Goal: Transaction & Acquisition: Purchase product/service

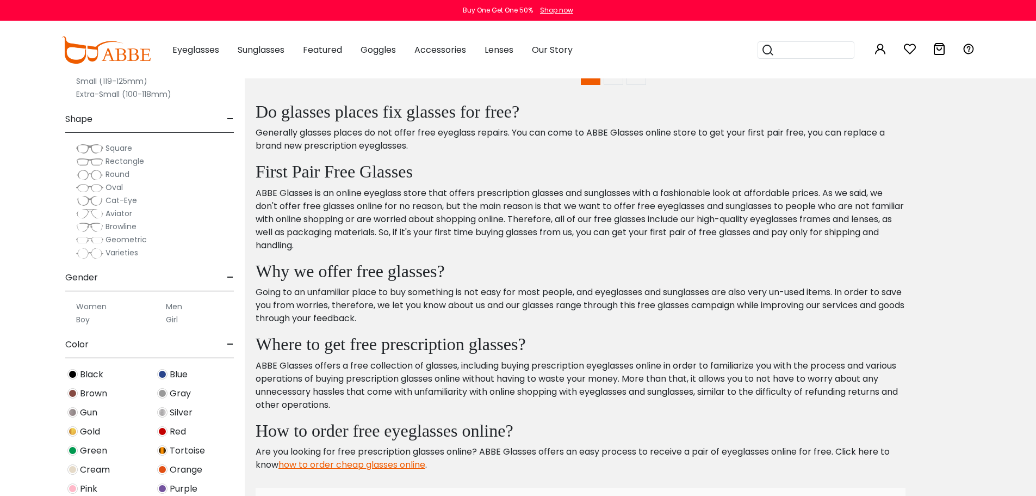
scroll to position [5440, 0]
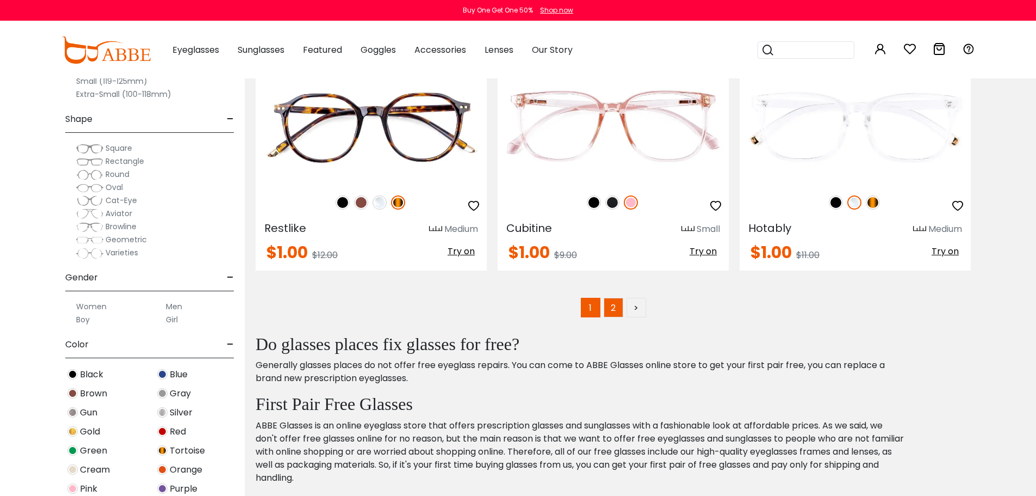
click at [610, 313] on link "2" at bounding box center [614, 308] width 20 height 20
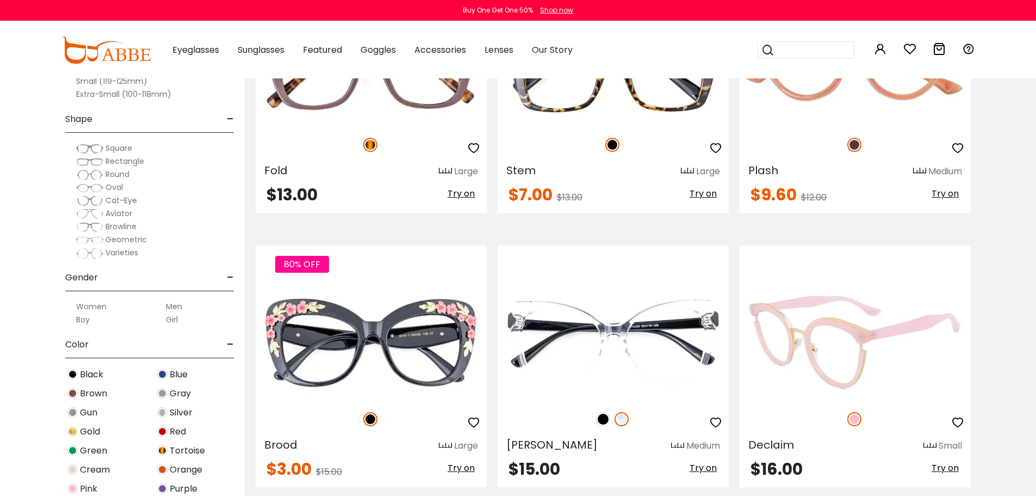
scroll to position [3427, 0]
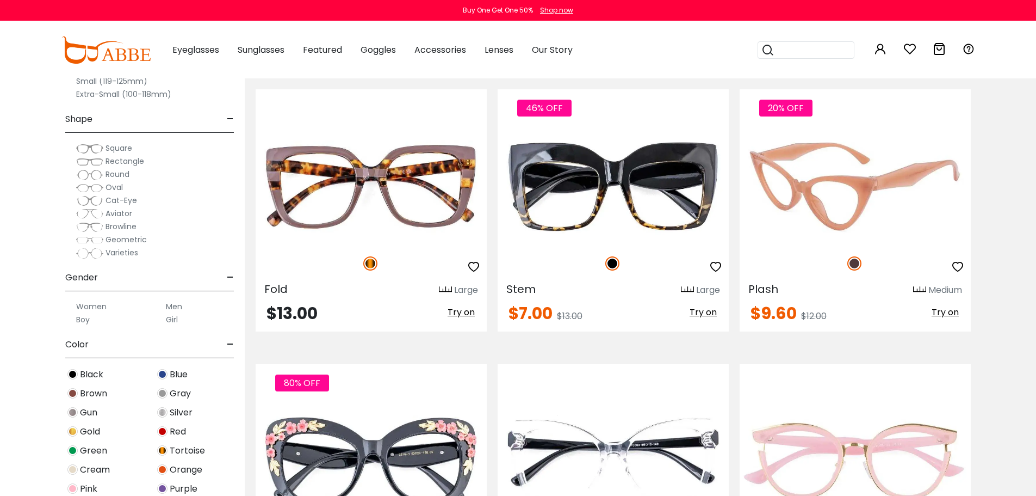
click at [937, 178] on img at bounding box center [855, 186] width 231 height 116
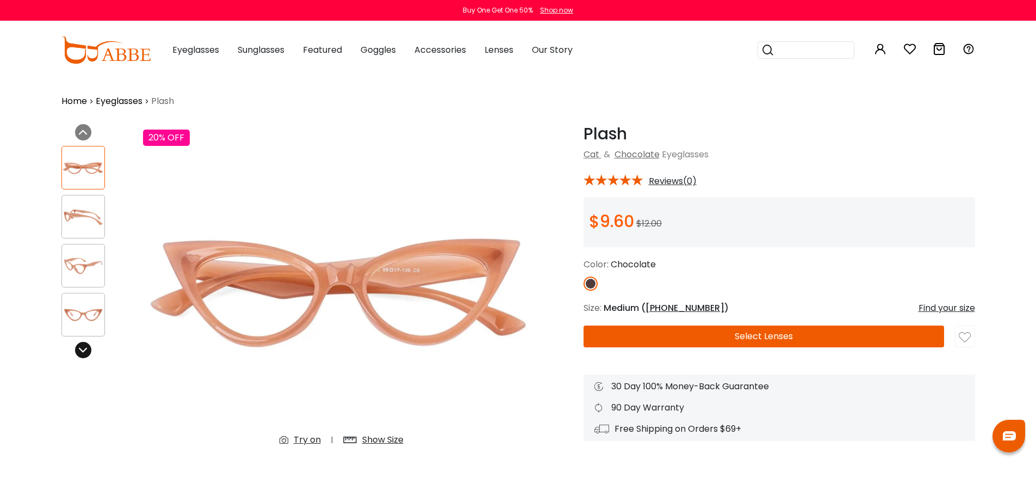
click at [77, 346] on div at bounding box center [83, 350] width 16 height 16
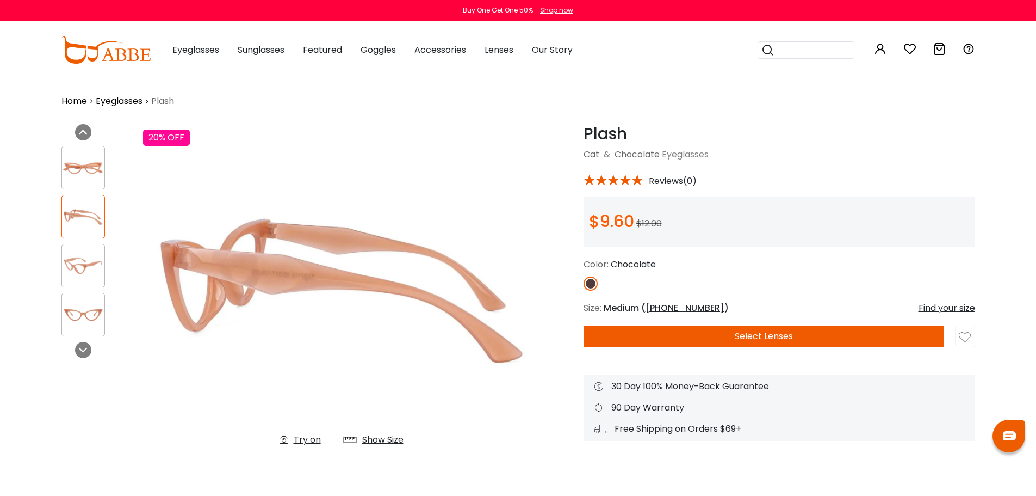
click at [955, 309] on div "Find your size" at bounding box center [947, 307] width 57 height 13
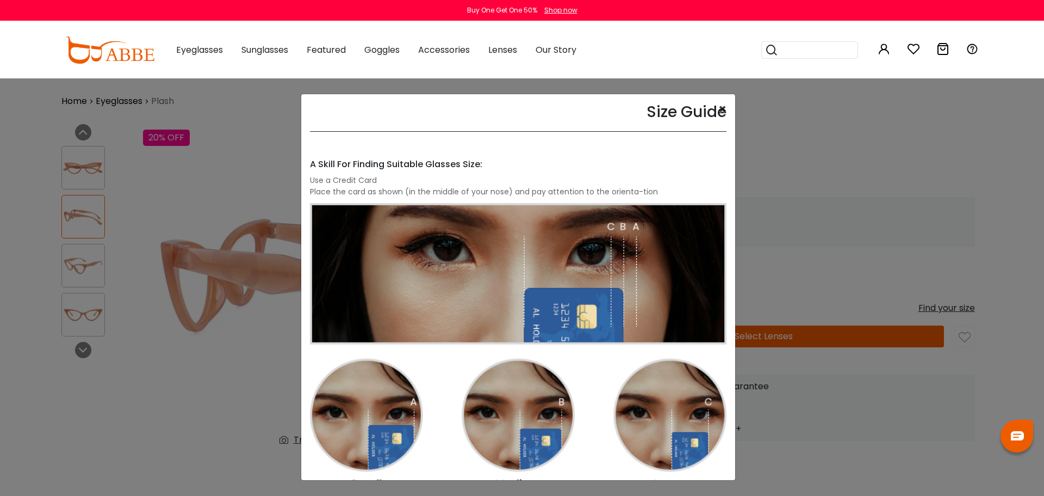
click at [719, 109] on button "×" at bounding box center [723, 109] width 8 height 13
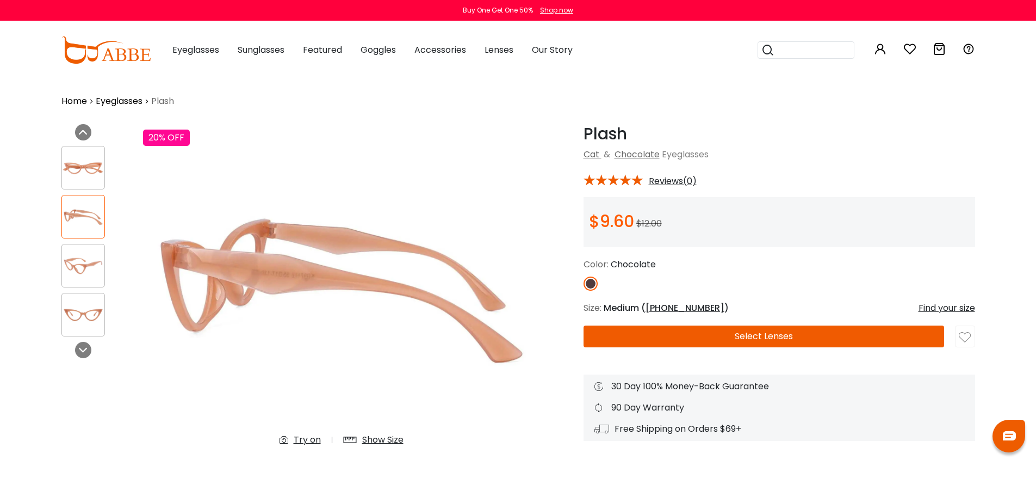
click at [82, 172] on img at bounding box center [83, 167] width 42 height 21
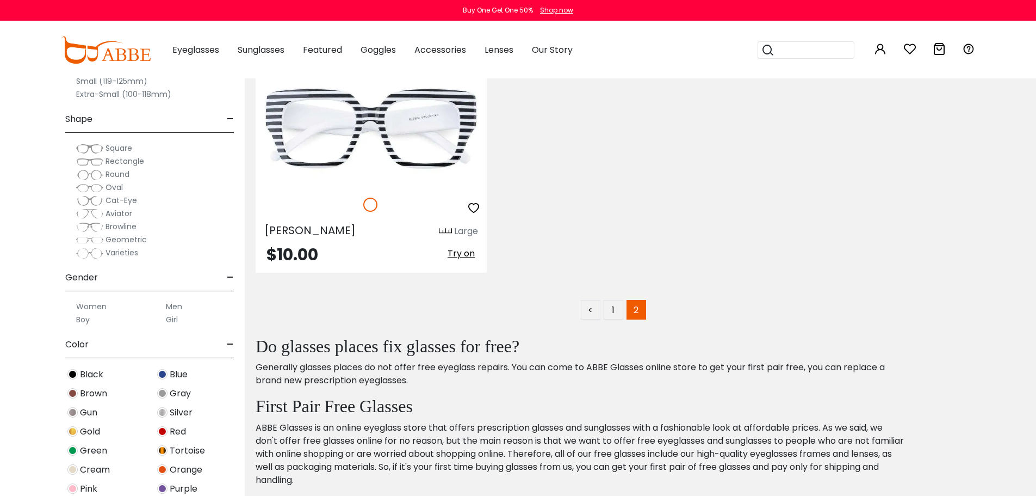
scroll to position [4950, 0]
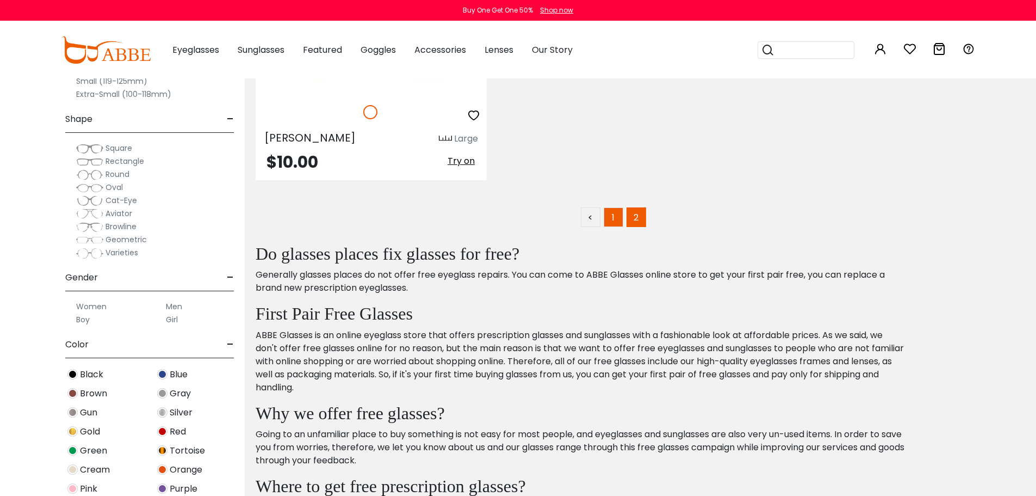
click at [611, 214] on link "1" at bounding box center [614, 217] width 20 height 20
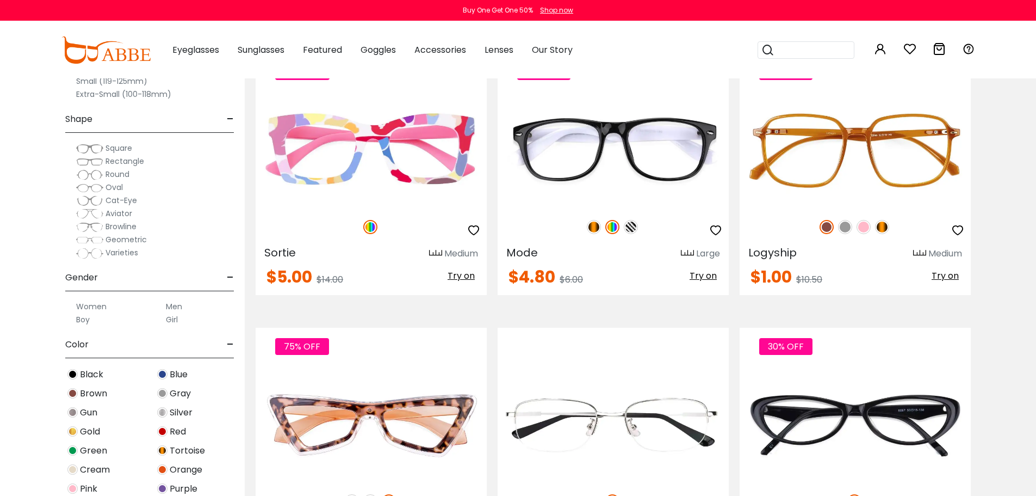
scroll to position [2557, 0]
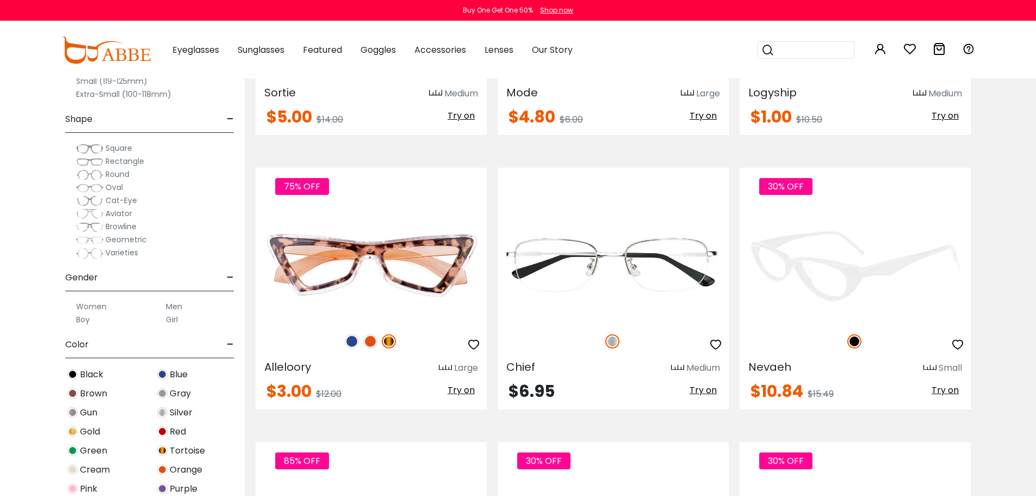
click at [815, 275] on img at bounding box center [855, 265] width 231 height 116
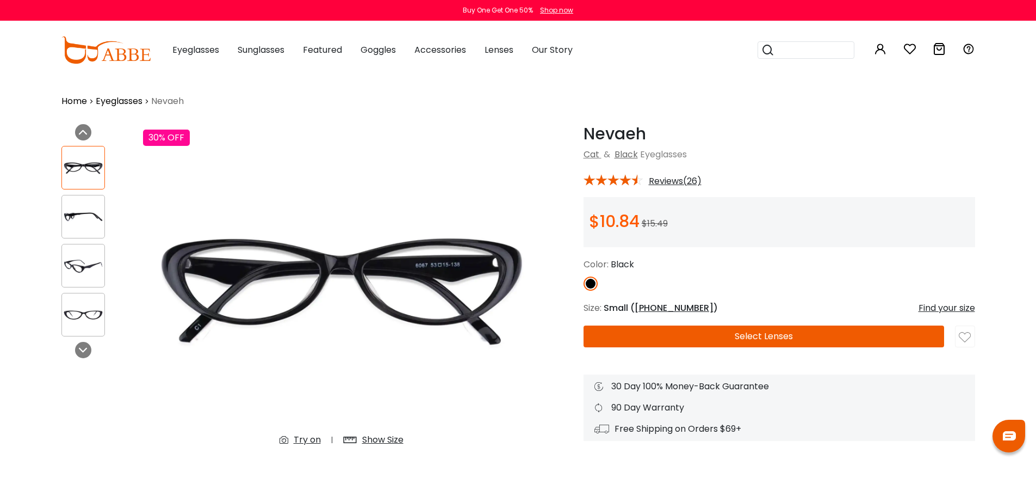
click at [684, 176] on span "Reviews(26)" at bounding box center [675, 181] width 53 height 10
click at [684, 180] on span "Reviews(26)" at bounding box center [675, 181] width 53 height 10
click at [667, 182] on span "Reviews(26)" at bounding box center [675, 181] width 53 height 10
click at [628, 181] on icon at bounding box center [626, 179] width 12 height 11
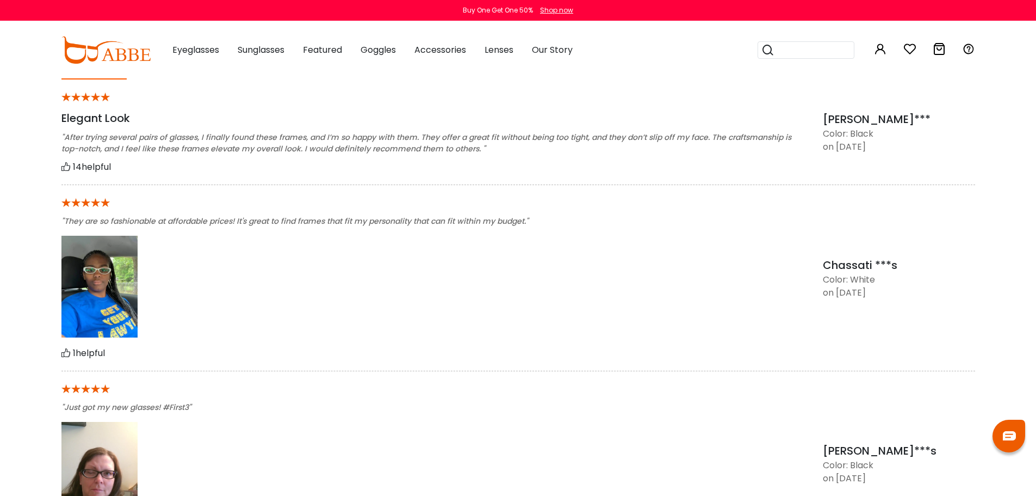
scroll to position [1034, 0]
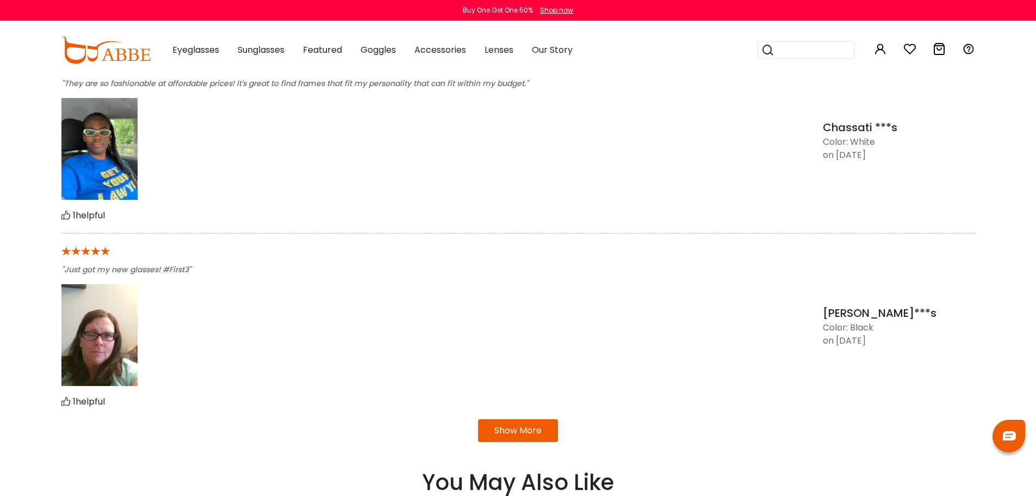
click at [119, 153] on img at bounding box center [99, 149] width 76 height 102
click at [542, 439] on button "Show More" at bounding box center [518, 430] width 80 height 23
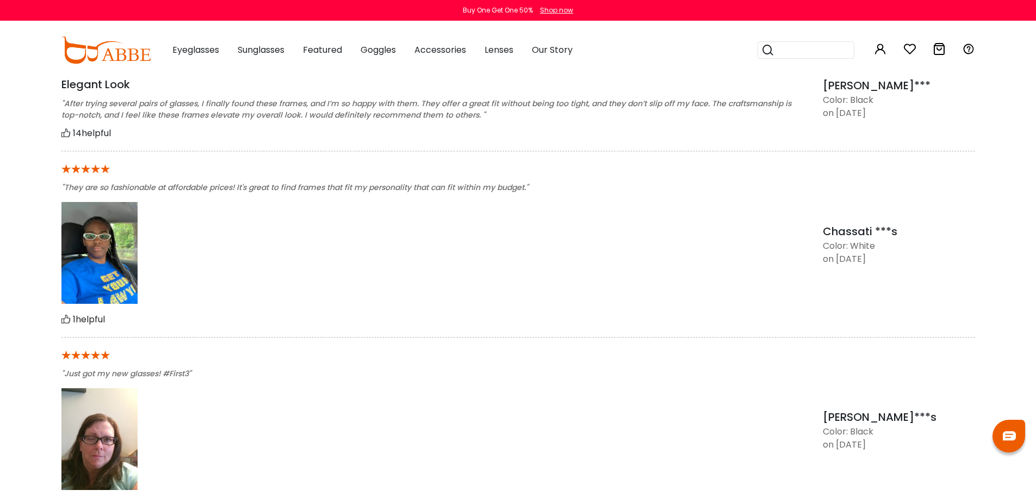
scroll to position [925, 0]
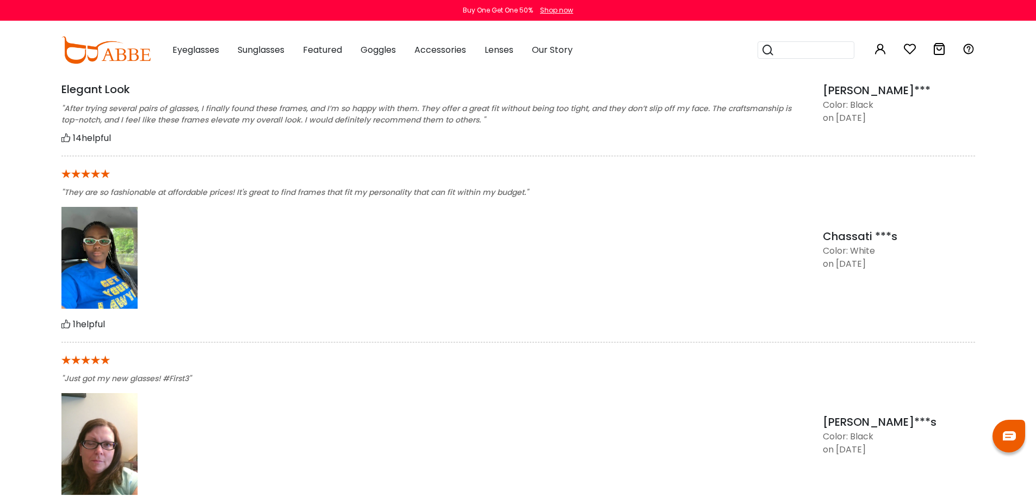
click at [86, 281] on img at bounding box center [99, 258] width 76 height 102
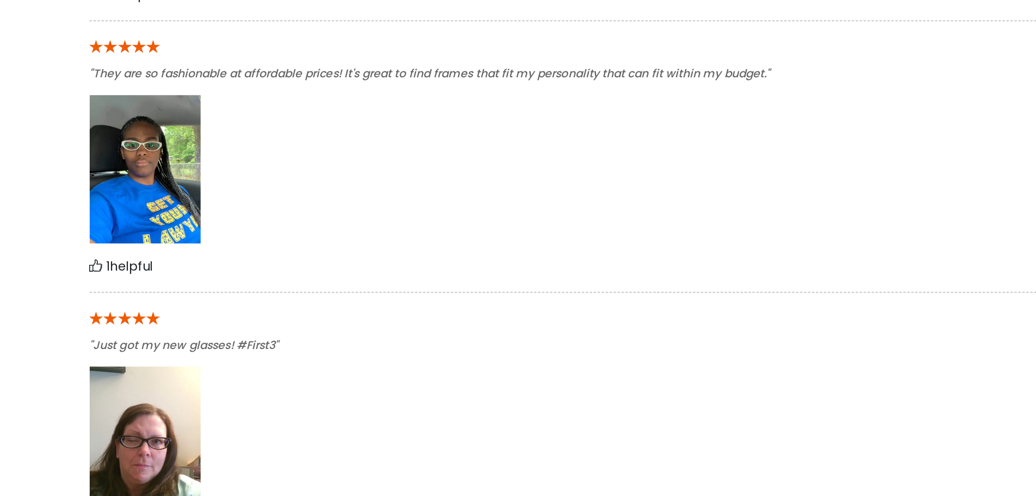
click at [86, 403] on img at bounding box center [99, 440] width 76 height 102
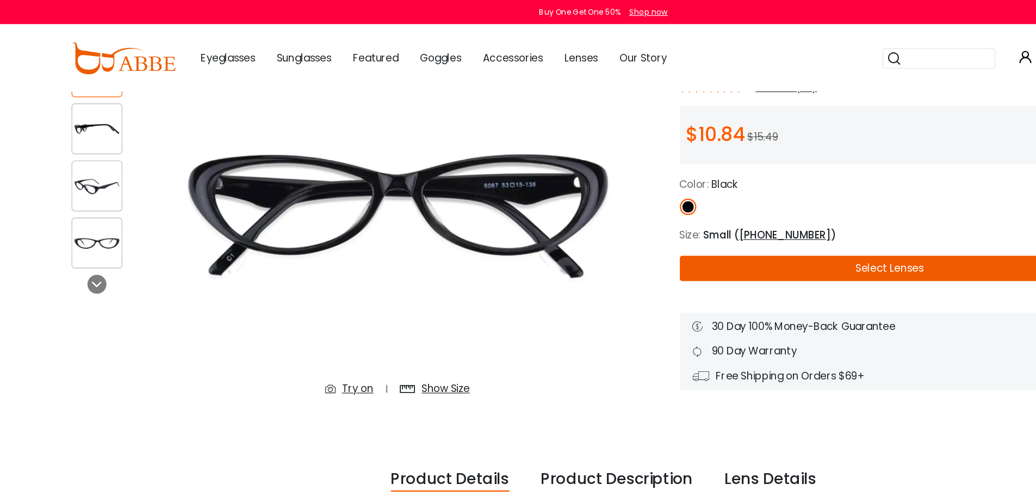
scroll to position [0, 0]
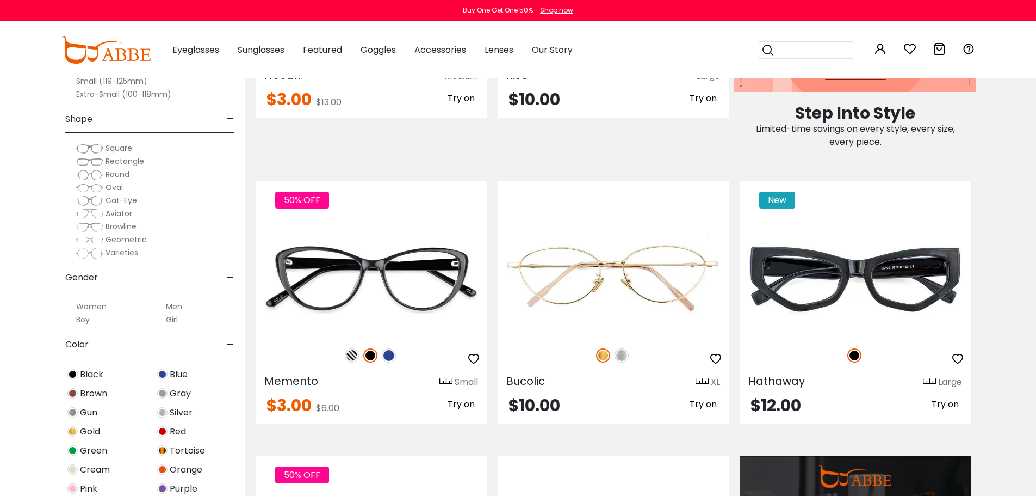
scroll to position [144, 0]
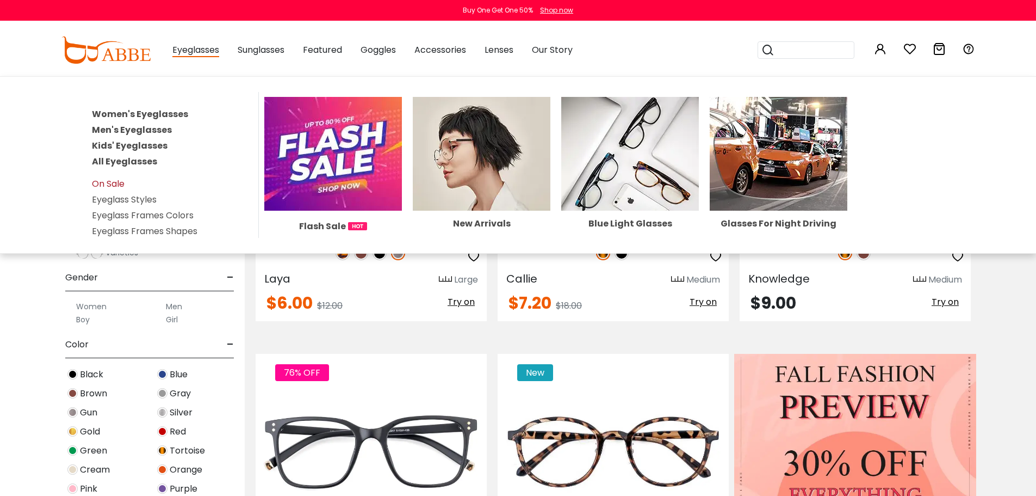
click at [105, 182] on link "On Sale" at bounding box center [108, 183] width 33 height 13
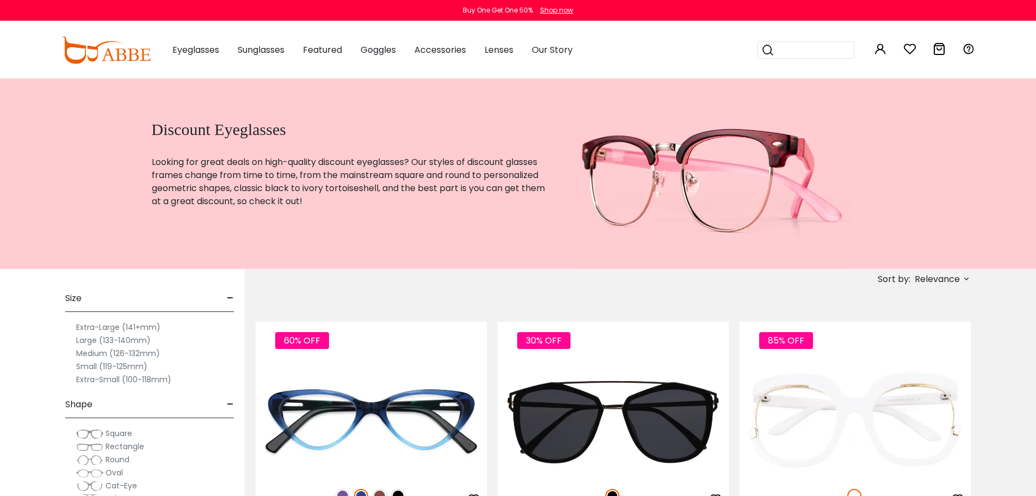
scroll to position [109, 0]
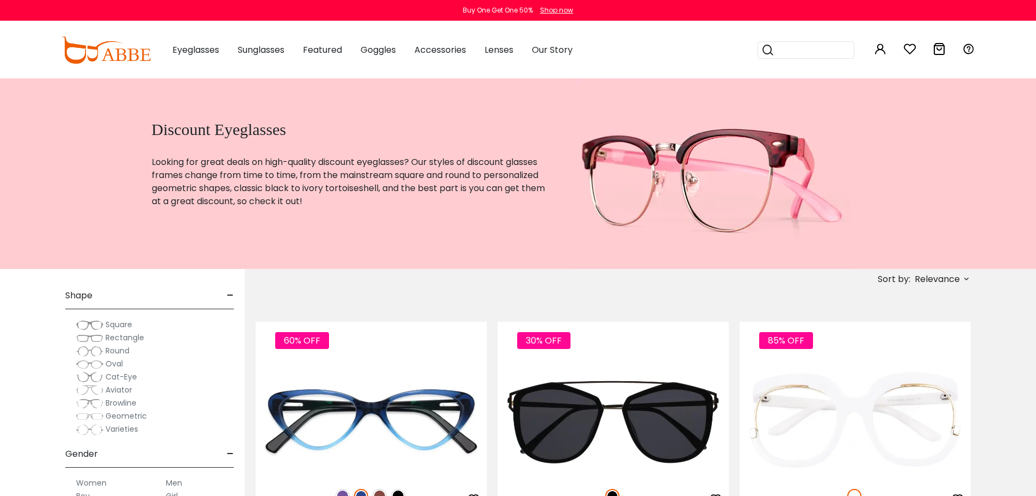
click at [113, 378] on span "Cat-Eye" at bounding box center [122, 376] width 32 height 11
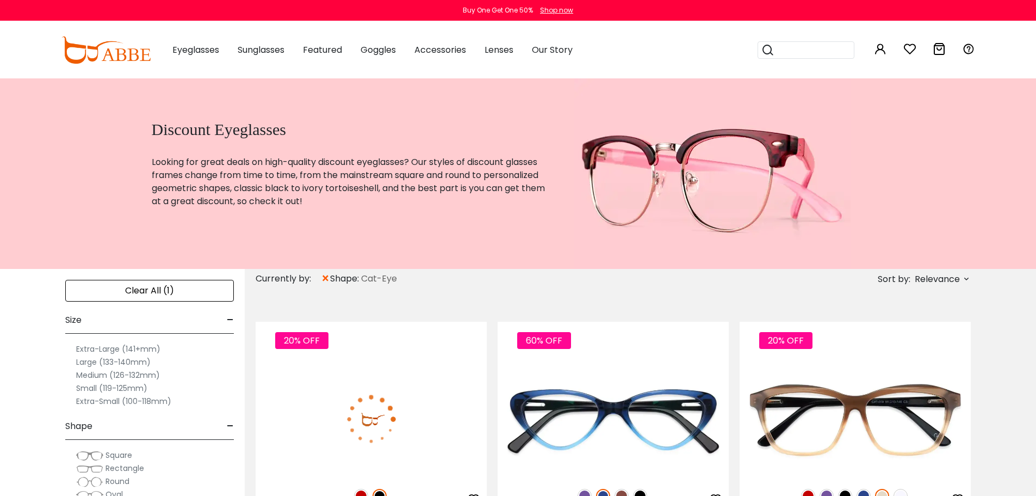
click at [943, 279] on span "Relevance" at bounding box center [937, 279] width 45 height 20
click at [872, 350] on div "Relevance New Arrivals Best Sellers Prices High To Low Prices Low To High" at bounding box center [919, 323] width 103 height 69
click at [930, 281] on span "Relevance" at bounding box center [937, 279] width 45 height 20
click at [887, 351] on label "Prices Low To High" at bounding box center [926, 349] width 78 height 13
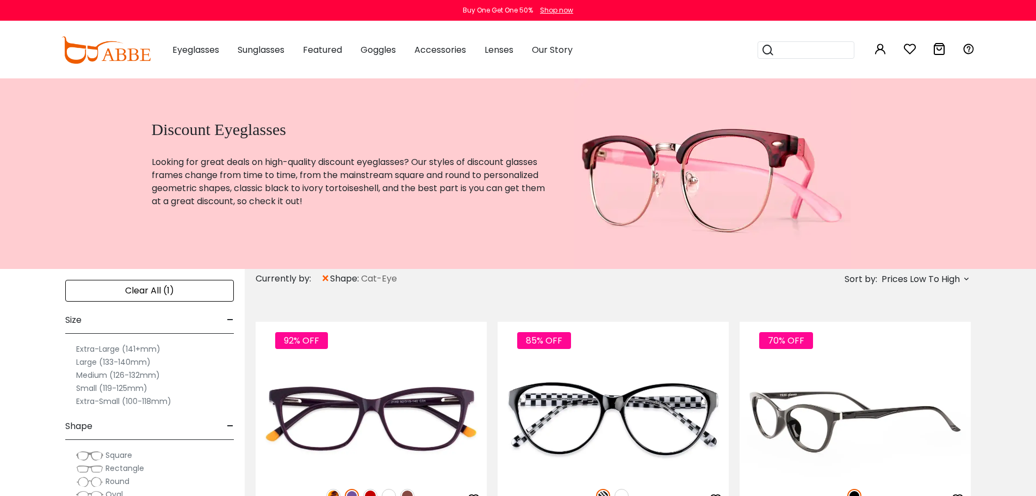
click at [902, 380] on img at bounding box center [855, 419] width 231 height 116
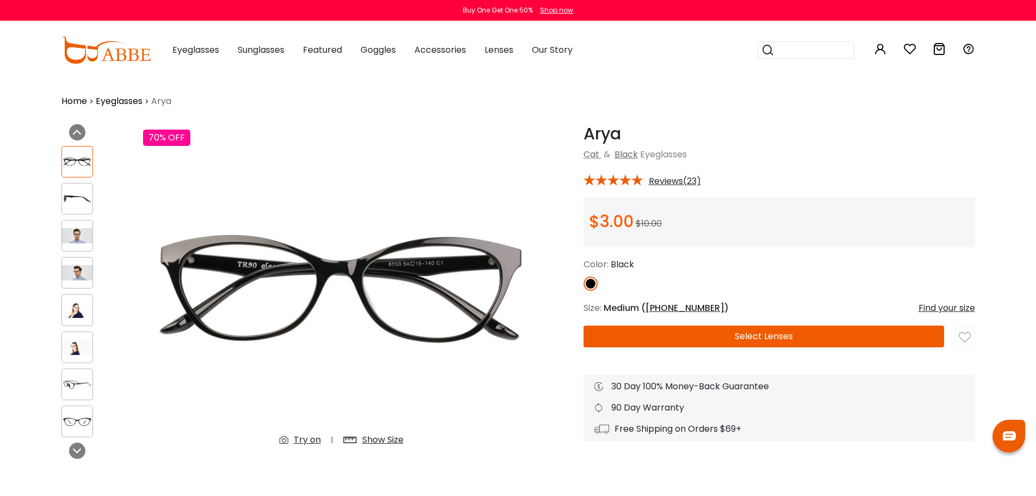
click at [84, 236] on img at bounding box center [77, 235] width 30 height 15
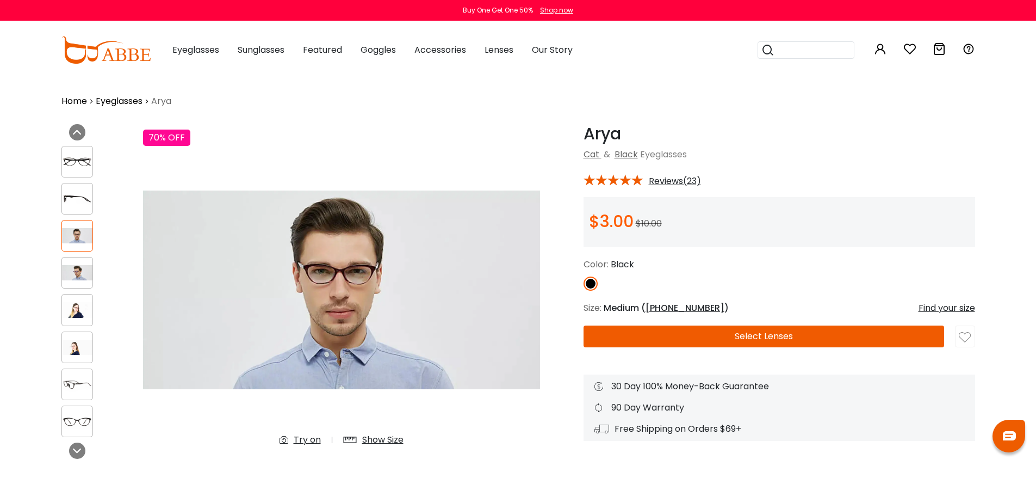
click at [78, 263] on div at bounding box center [77, 273] width 32 height 32
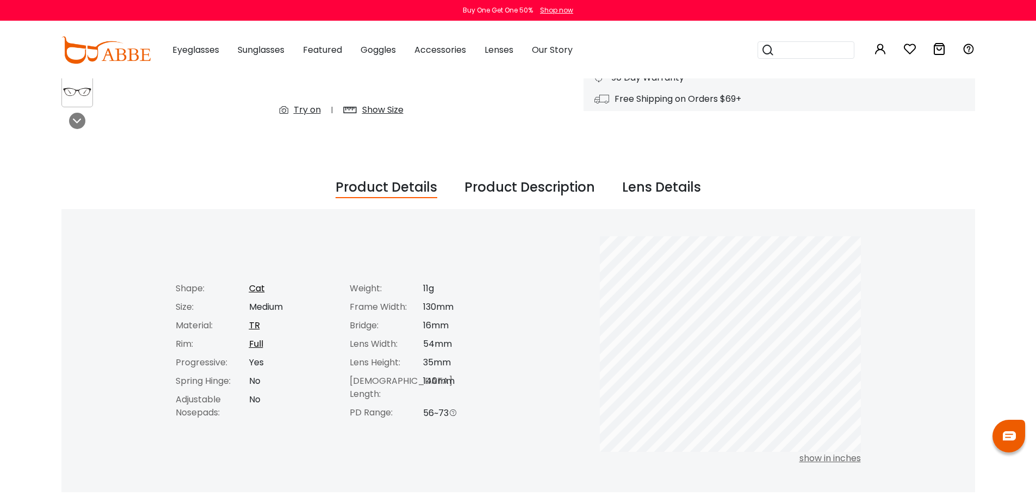
scroll to position [163, 0]
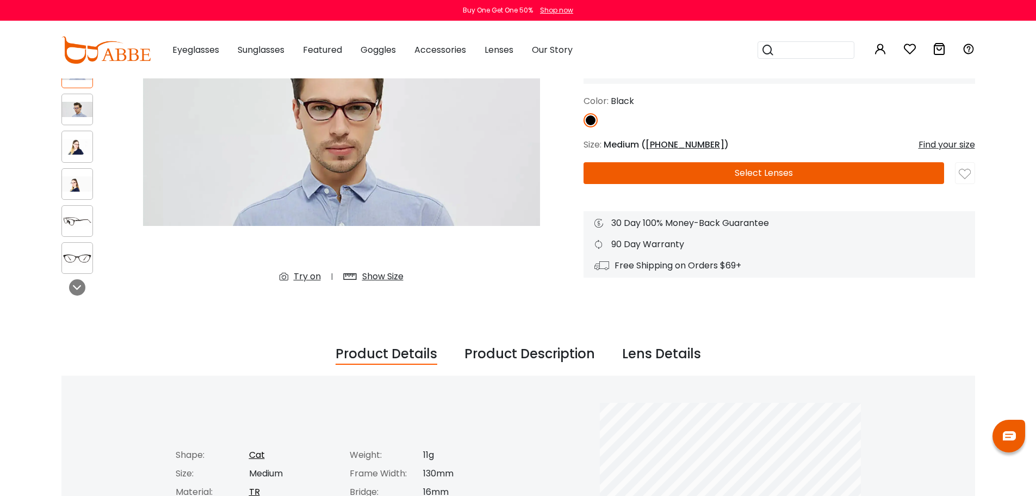
click at [86, 142] on img at bounding box center [77, 146] width 30 height 15
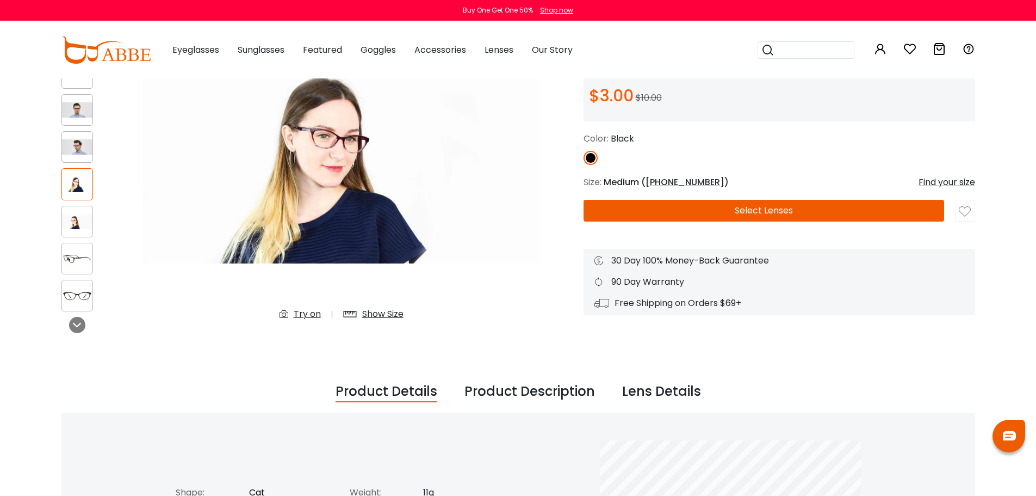
scroll to position [0, 0]
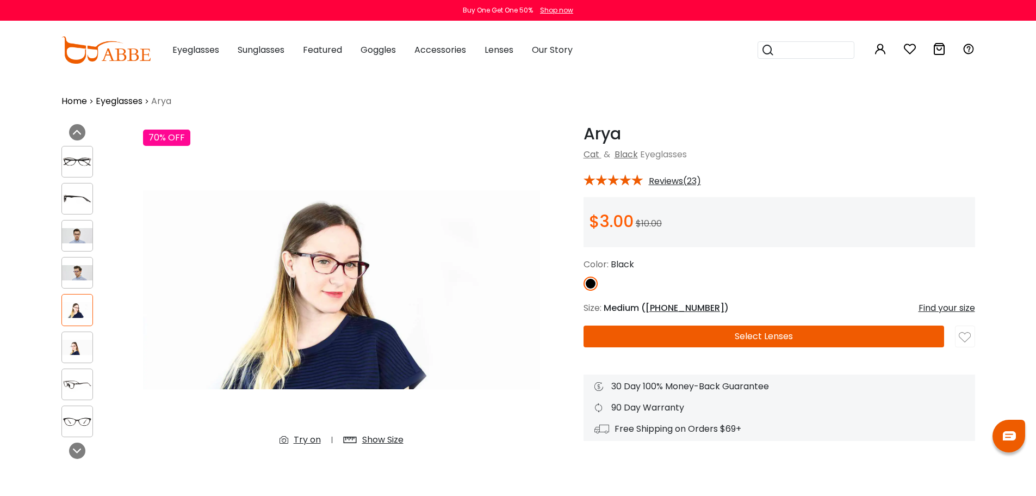
click at [81, 345] on img at bounding box center [77, 346] width 30 height 15
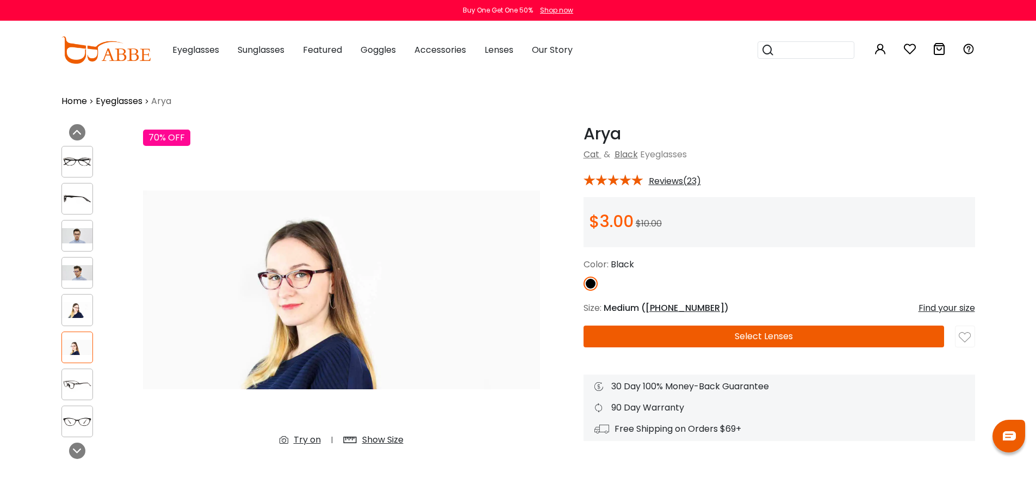
click at [666, 179] on span "Reviews(23)" at bounding box center [675, 181] width 52 height 10
click at [89, 195] on img at bounding box center [77, 198] width 30 height 15
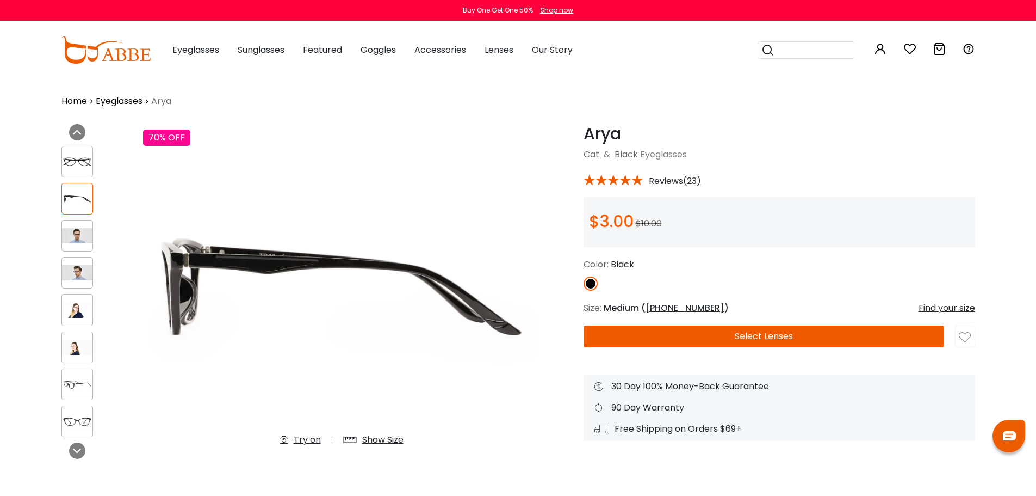
click at [71, 163] on img at bounding box center [77, 161] width 30 height 15
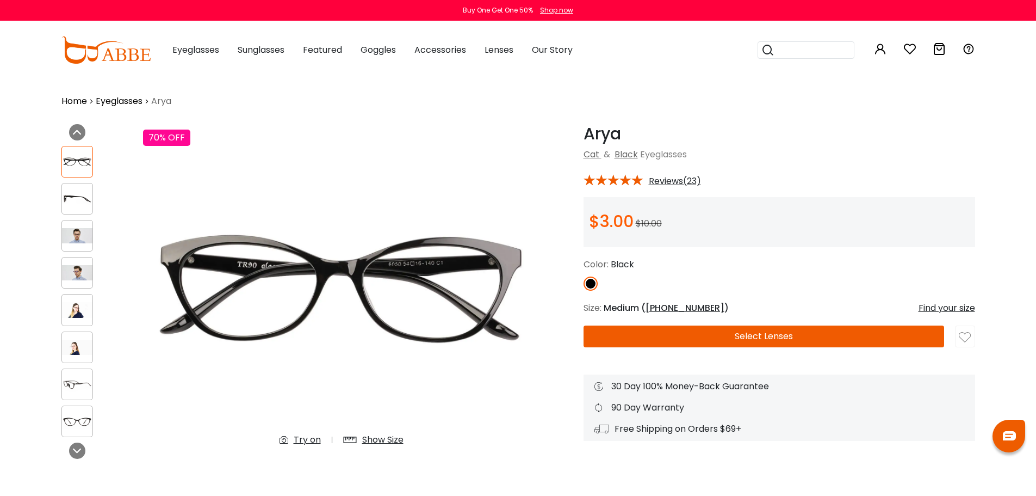
click at [964, 337] on img at bounding box center [965, 337] width 12 height 12
click at [837, 334] on button "Select Lenses" at bounding box center [764, 336] width 361 height 22
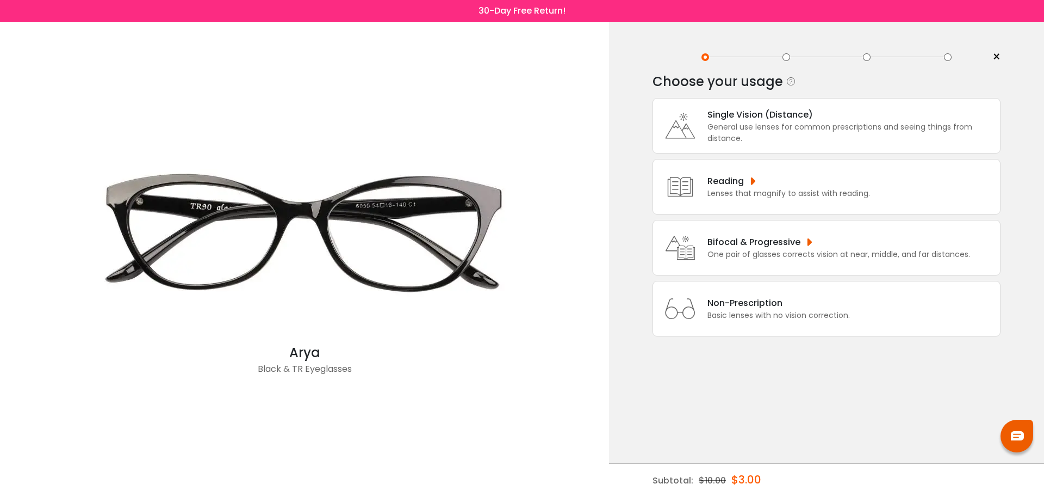
click at [786, 113] on div "Single Vision (Distance)" at bounding box center [851, 115] width 287 height 14
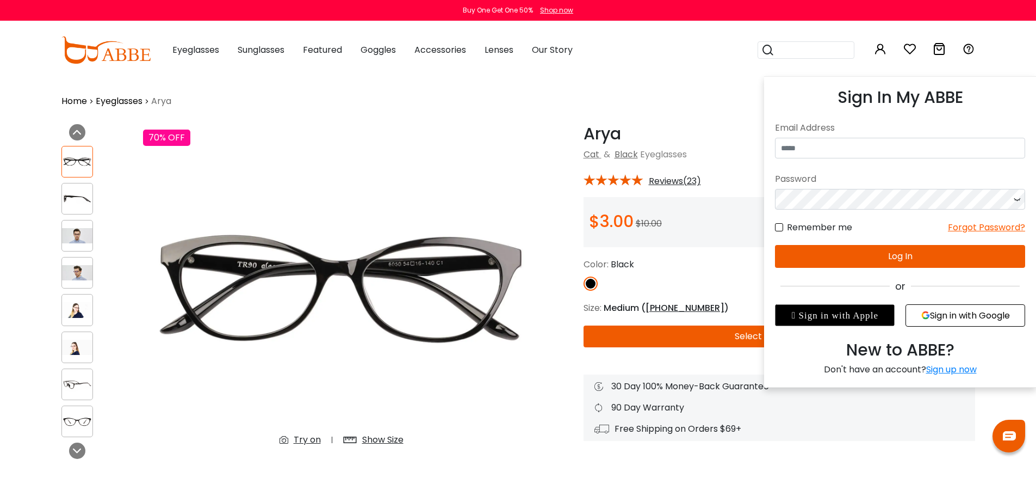
click at [880, 51] on icon at bounding box center [880, 48] width 13 height 13
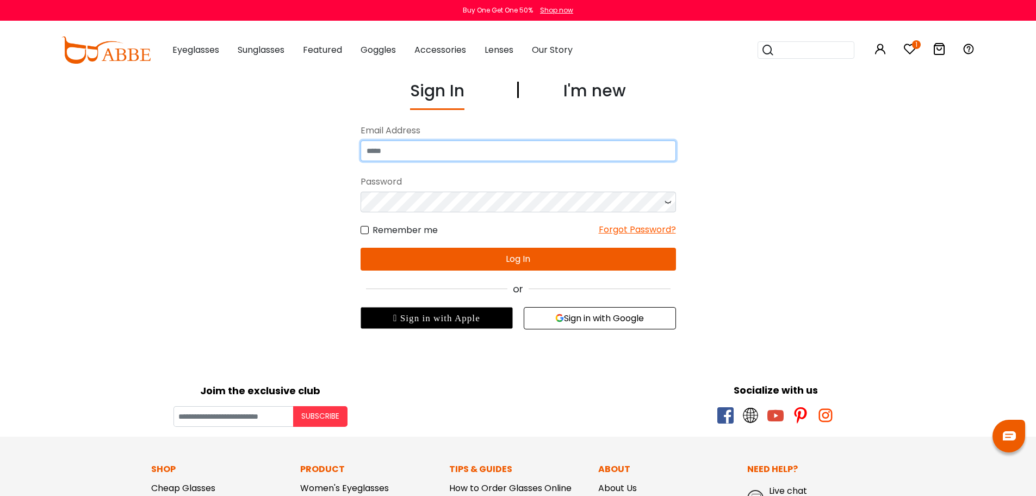
click at [460, 146] on input "email" at bounding box center [519, 150] width 316 height 21
click at [512, 267] on button "Log In" at bounding box center [519, 259] width 316 height 23
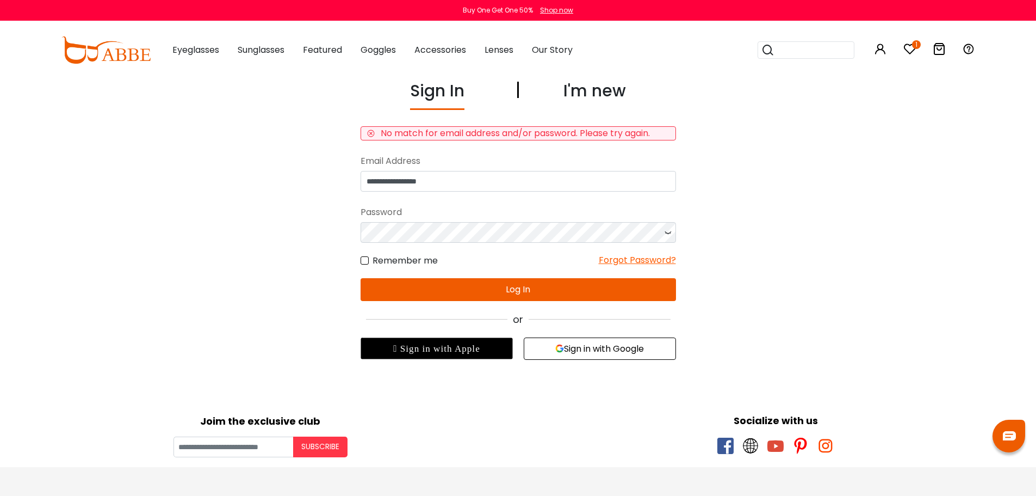
click at [669, 234] on icon at bounding box center [668, 232] width 11 height 21
drag, startPoint x: 455, startPoint y: 181, endPoint x: 363, endPoint y: 184, distance: 92.6
click at [363, 184] on input "**********" at bounding box center [519, 181] width 316 height 21
type input "**********"
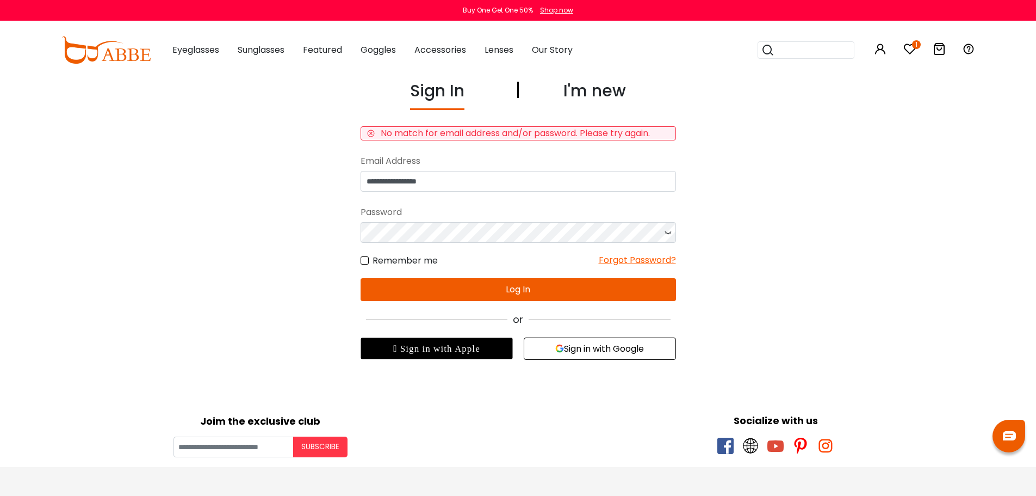
click at [475, 292] on button "Log In" at bounding box center [519, 289] width 316 height 23
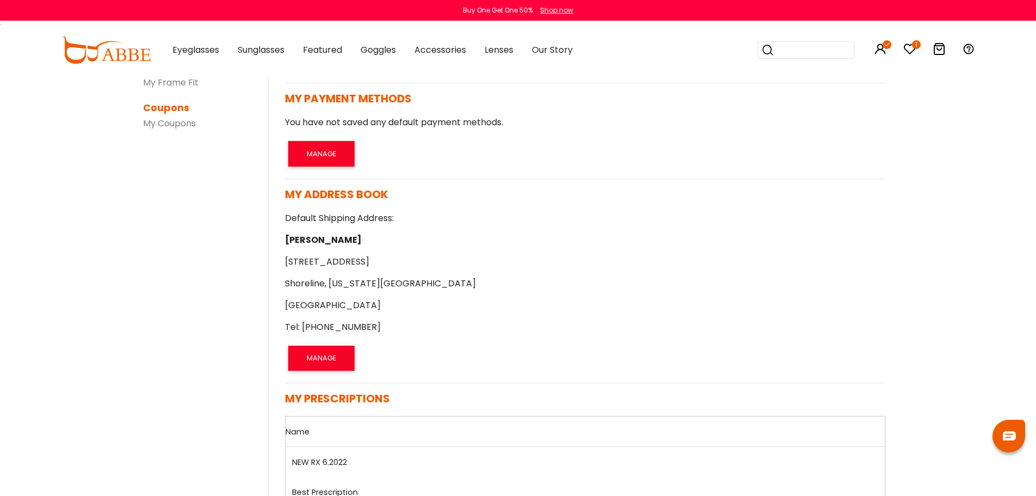
scroll to position [272, 0]
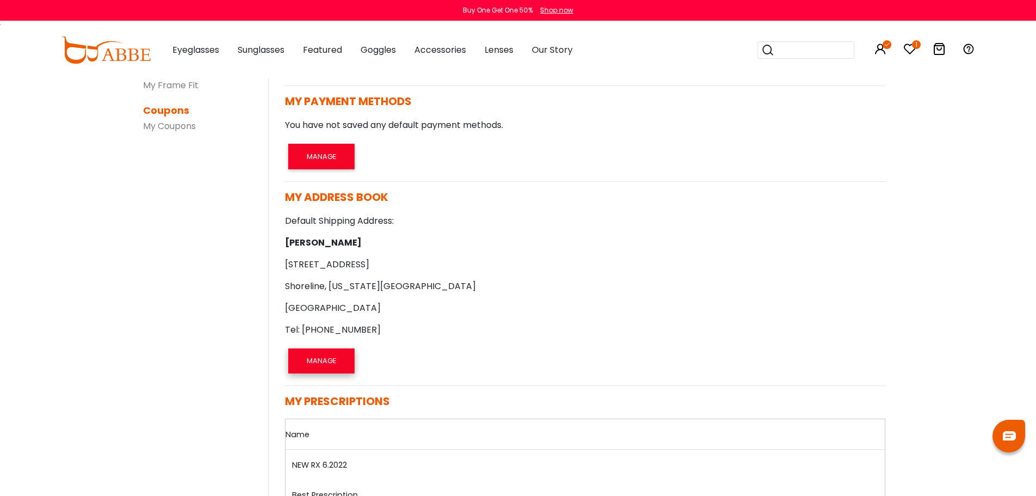
click at [325, 358] on button "MANAGE" at bounding box center [321, 360] width 66 height 25
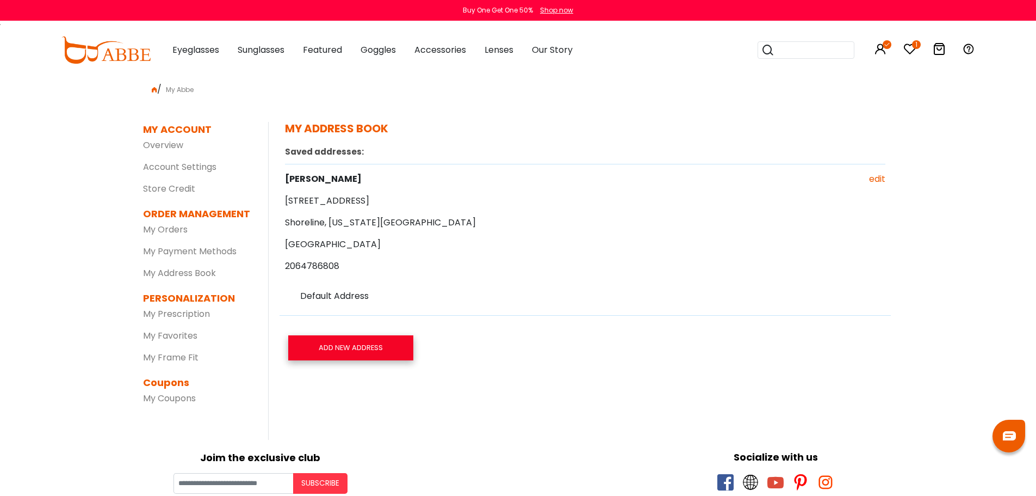
click at [337, 349] on link "Add new address" at bounding box center [350, 347] width 125 height 25
click at [347, 299] on label "Default Address" at bounding box center [334, 295] width 69 height 13
click at [836, 181] on link "edit" at bounding box center [841, 178] width 16 height 13
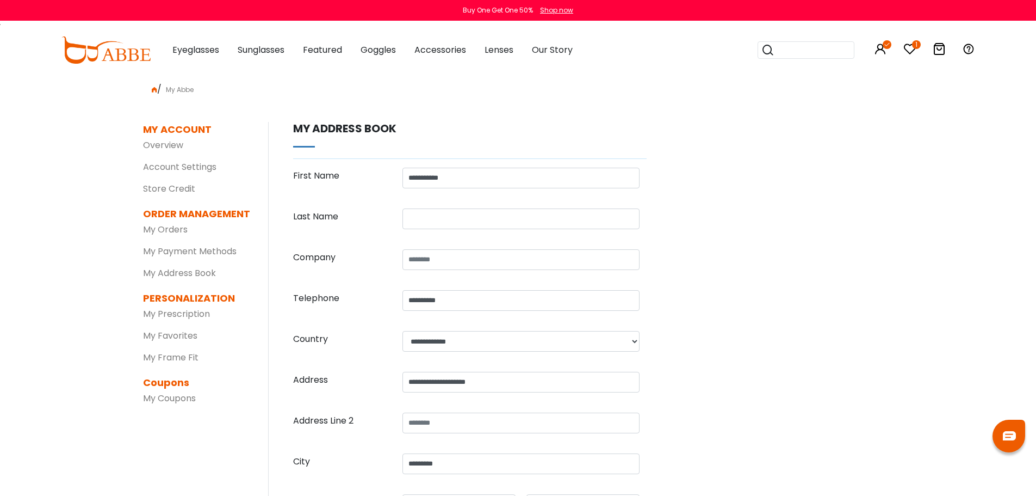
select select "**"
drag, startPoint x: 503, startPoint y: 380, endPoint x: 361, endPoint y: 380, distance: 142.5
click at [361, 380] on div "**********" at bounding box center [470, 387] width 354 height 30
type input "**********"
drag, startPoint x: 780, startPoint y: 426, endPoint x: 750, endPoint y: 426, distance: 30.5
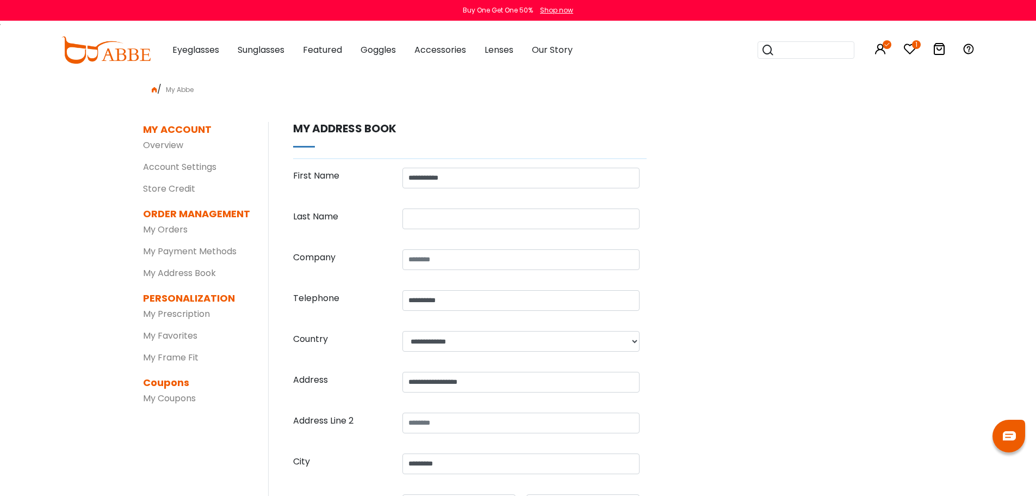
click at [780, 426] on div "MY ACCOUNT SETTINGS | edit First Name: Lisa Last Name: Cribbs PartyId: 40819 Em…" at bounding box center [581, 374] width 626 height 505
drag, startPoint x: 473, startPoint y: 469, endPoint x: 404, endPoint y: 466, distance: 68.6
click at [404, 466] on input "*********" at bounding box center [521, 463] width 237 height 21
type input "*"
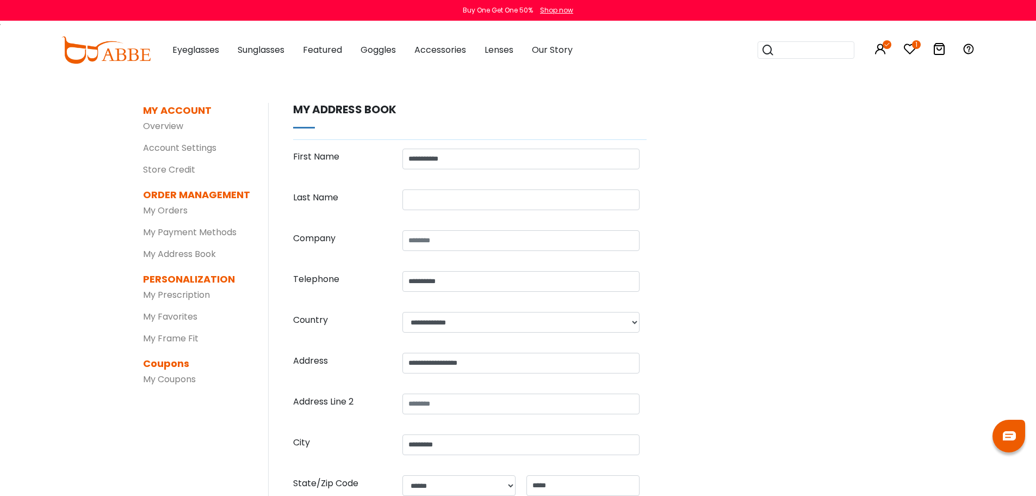
scroll to position [295, 0]
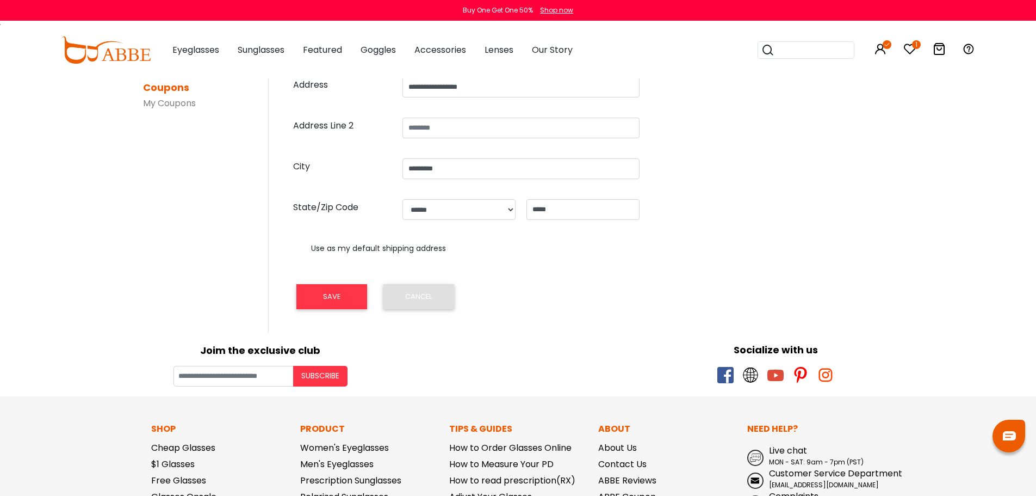
type input "*******"
click at [564, 209] on input "*****" at bounding box center [583, 209] width 113 height 21
type input "*****"
type input "****"
click at [594, 344] on div "Socialize with us" at bounding box center [776, 359] width 516 height 54
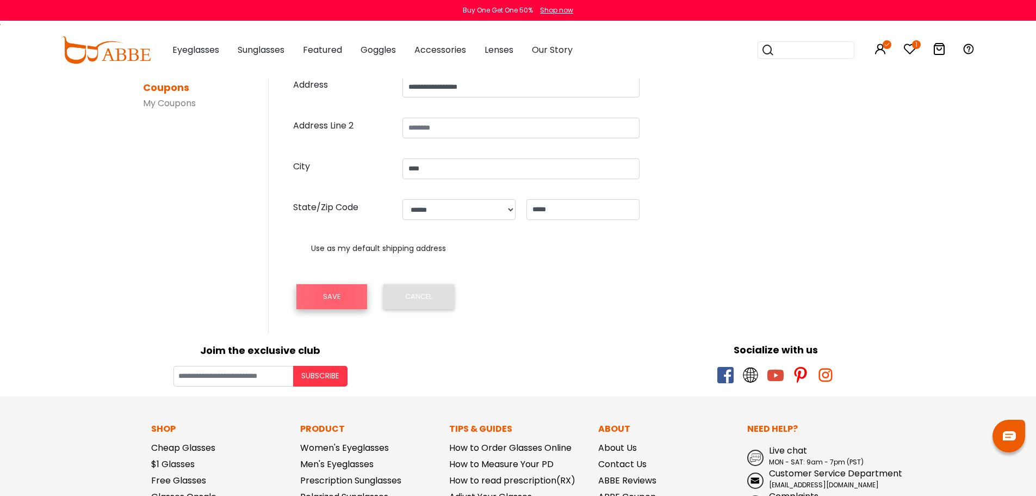
click at [336, 298] on button "SAVE" at bounding box center [331, 296] width 71 height 25
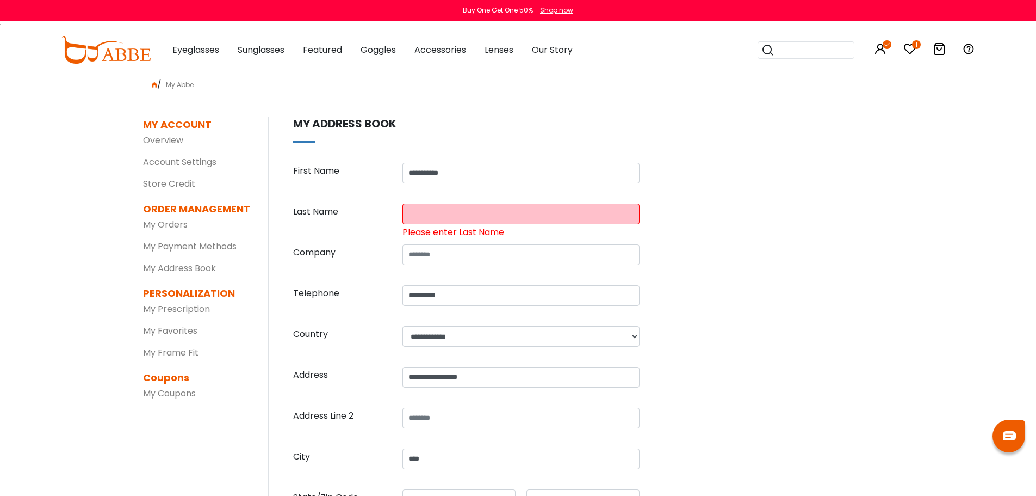
scroll to position [0, 0]
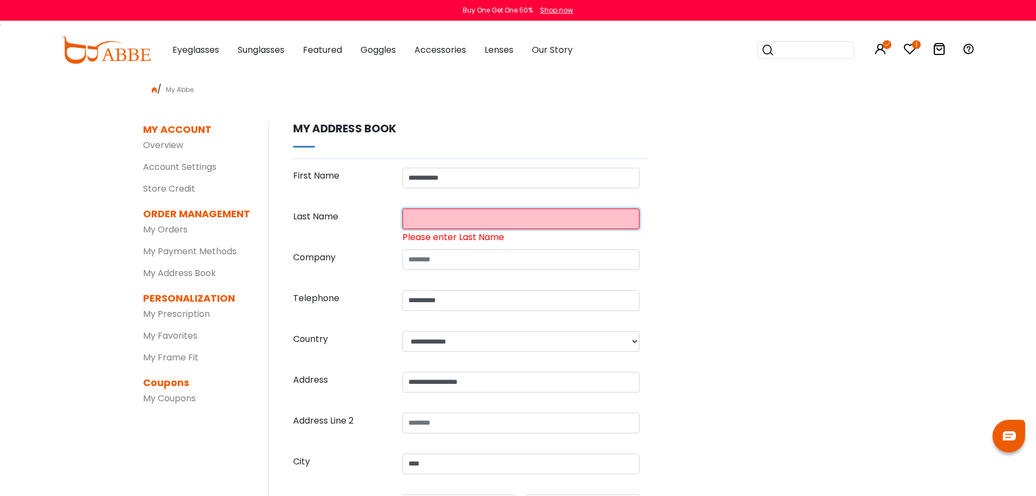
click at [460, 217] on input "text" at bounding box center [521, 218] width 237 height 21
type input "******"
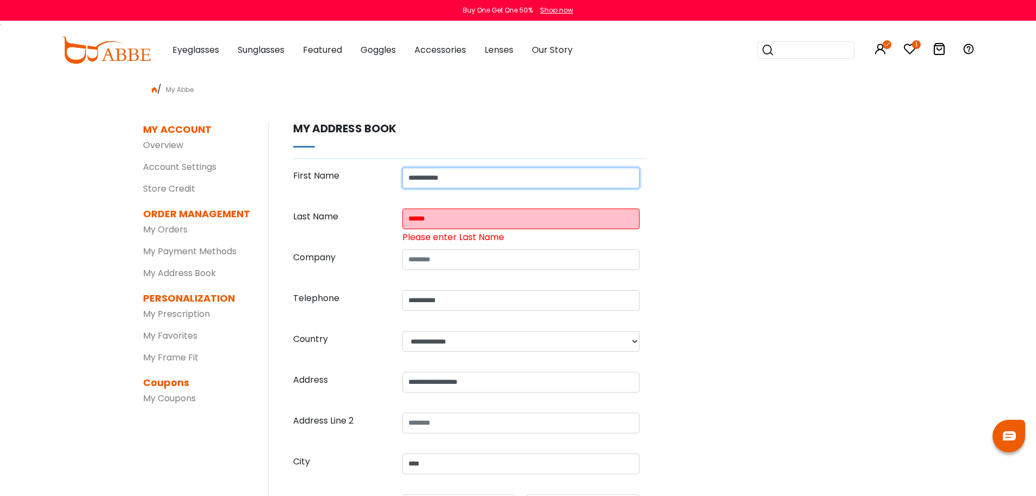
type input "****"
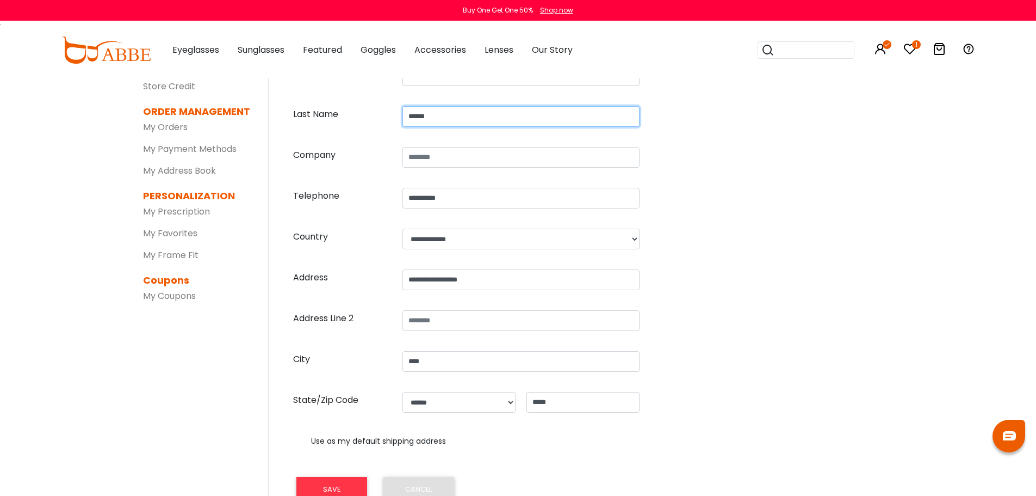
scroll to position [272, 0]
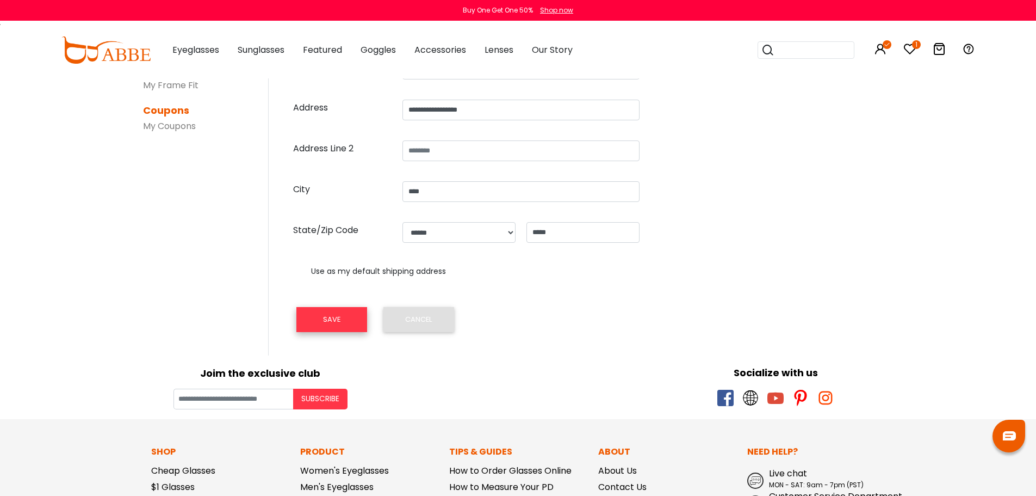
drag, startPoint x: 328, startPoint y: 322, endPoint x: 358, endPoint y: 337, distance: 33.6
click at [328, 322] on button "SAVE" at bounding box center [331, 319] width 71 height 25
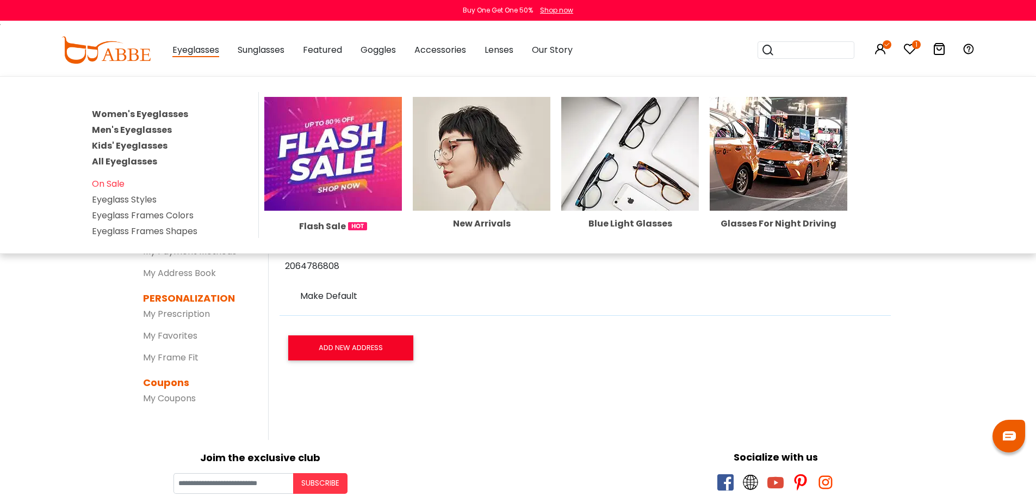
click at [206, 47] on span "Eyeglasses" at bounding box center [195, 51] width 47 height 14
click at [351, 225] on img at bounding box center [357, 226] width 19 height 8
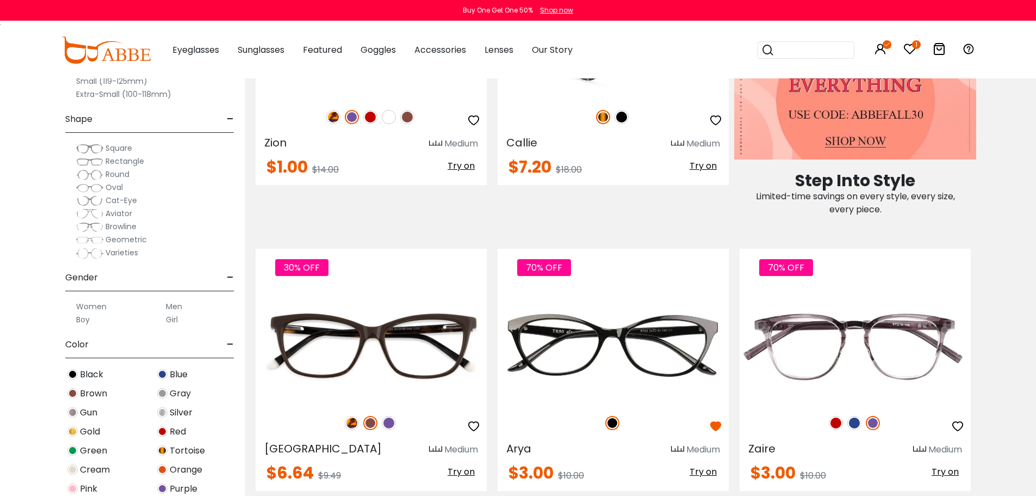
scroll to position [816, 0]
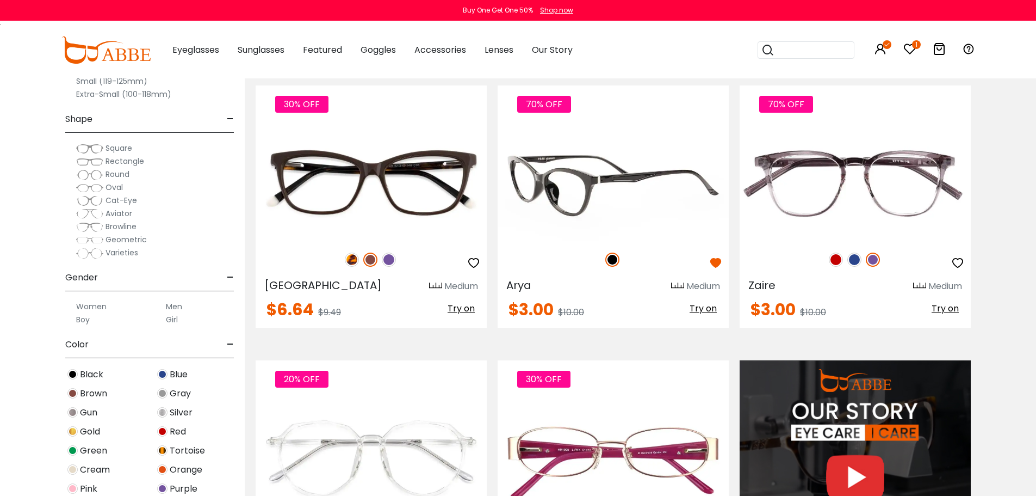
click at [578, 208] on img at bounding box center [613, 183] width 231 height 116
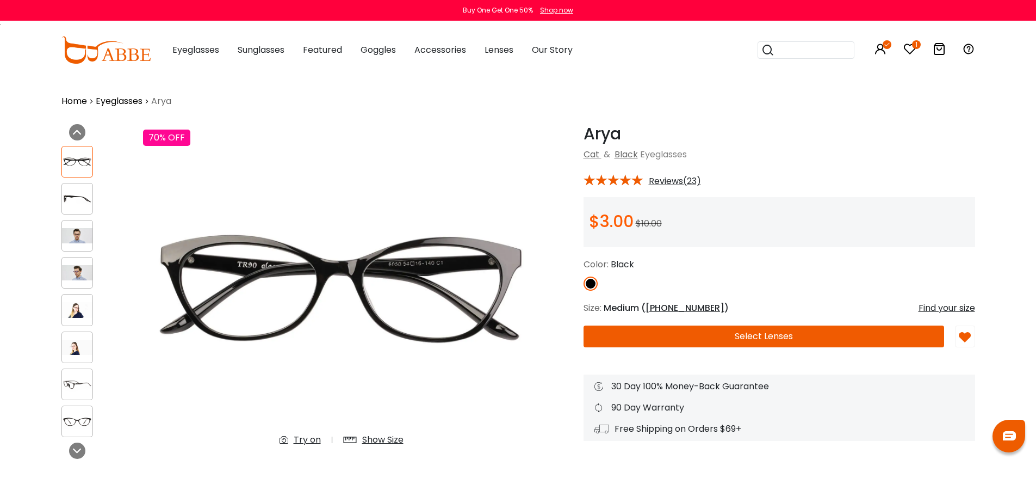
click at [907, 52] on icon at bounding box center [910, 48] width 13 height 13
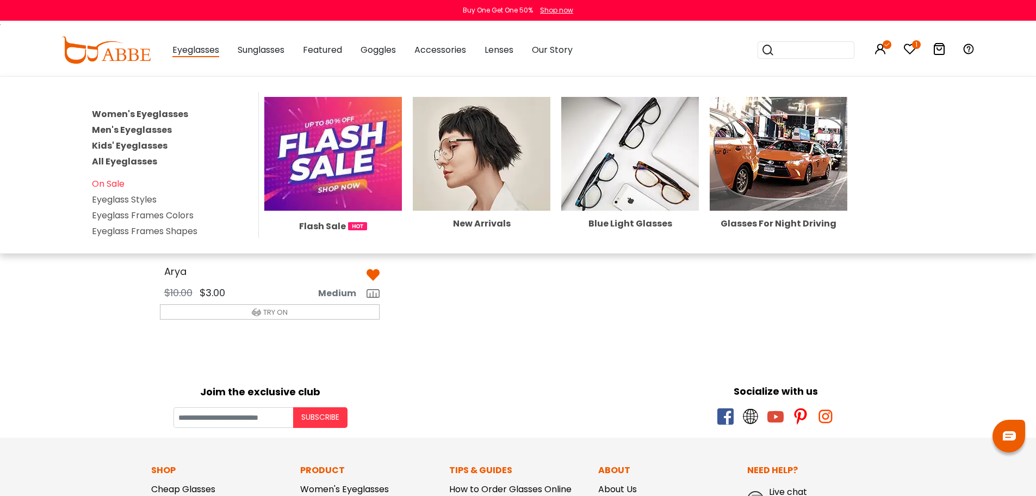
click at [352, 195] on img at bounding box center [333, 154] width 138 height 114
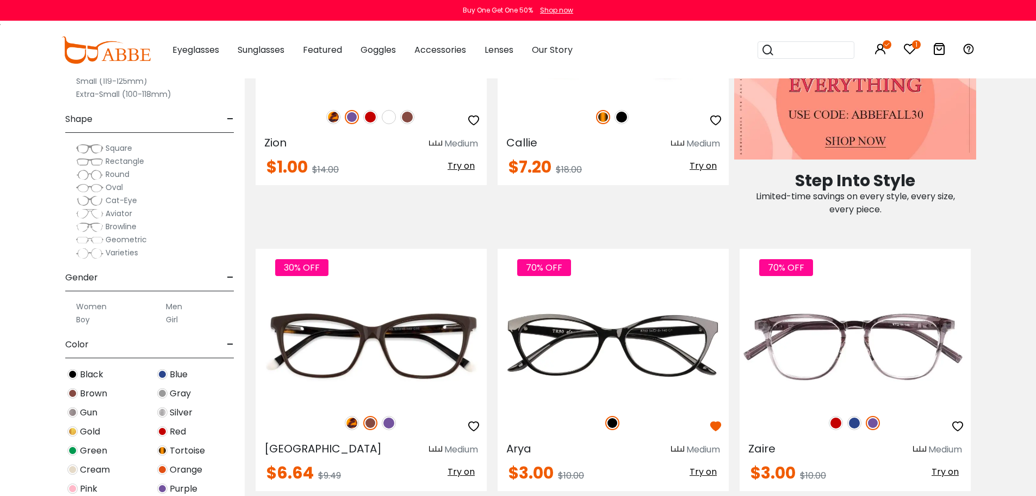
scroll to position [435, 0]
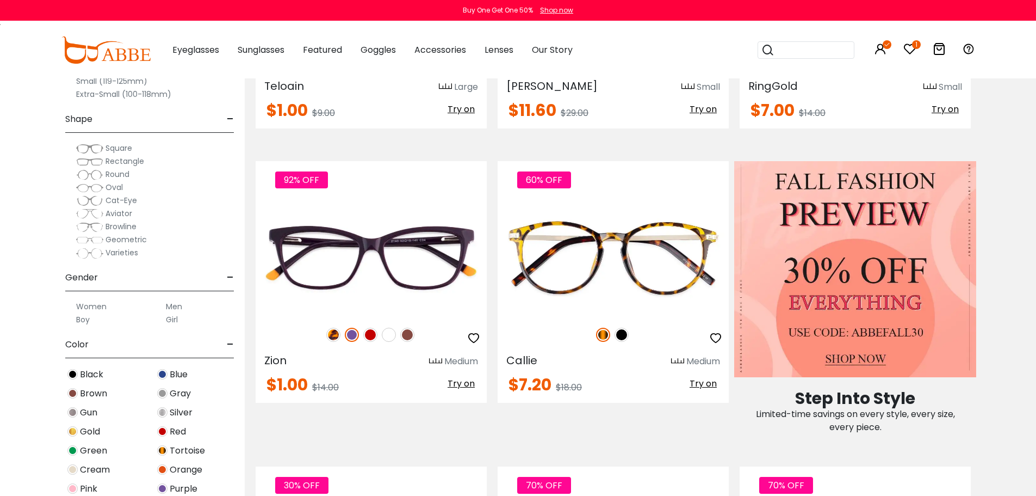
click at [901, 333] on img at bounding box center [855, 269] width 242 height 216
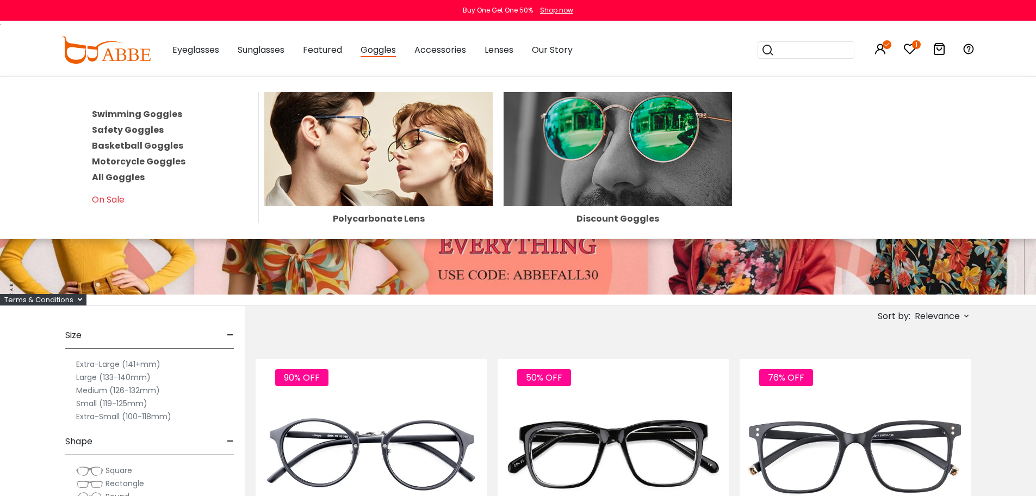
click at [143, 160] on link "Motorcycle Goggles" at bounding box center [139, 161] width 94 height 13
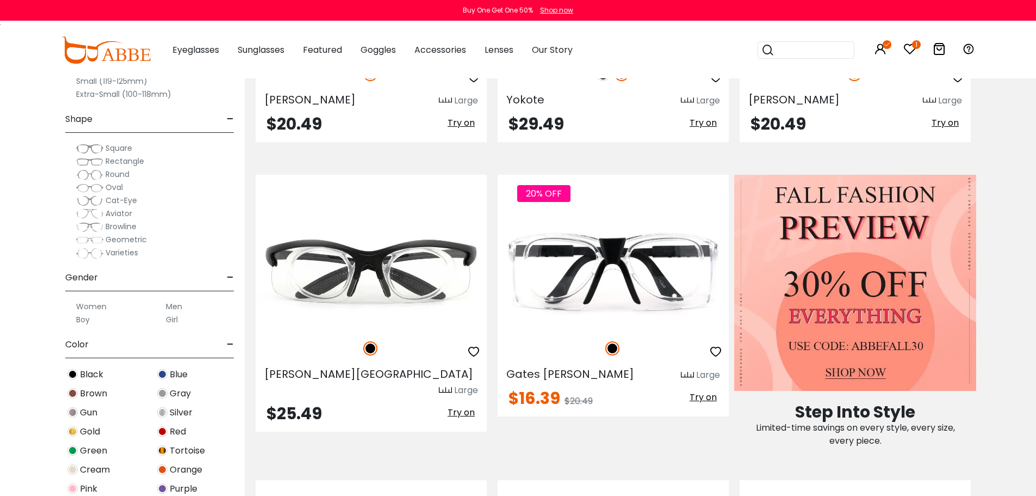
scroll to position [76, 0]
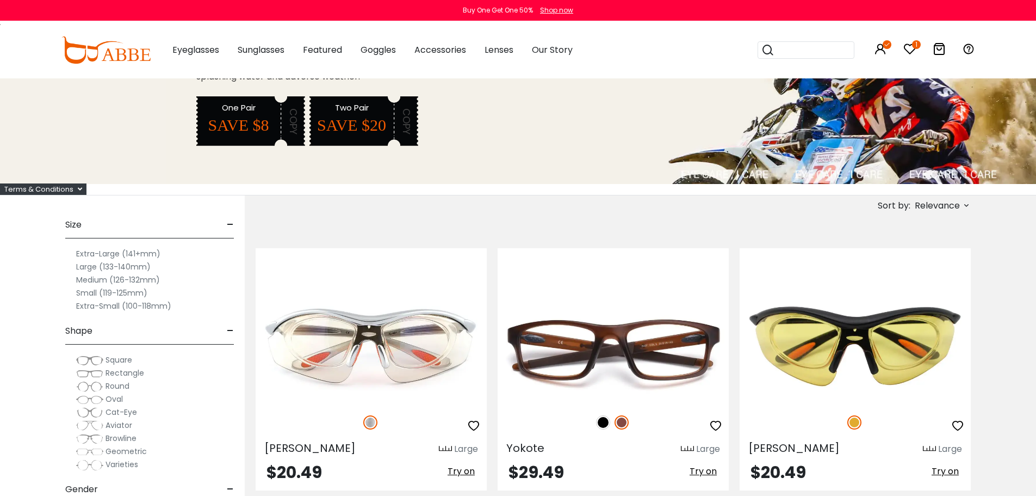
click at [937, 204] on span "Relevance" at bounding box center [937, 206] width 45 height 20
click at [887, 276] on label "Prices Low To High" at bounding box center [926, 275] width 78 height 13
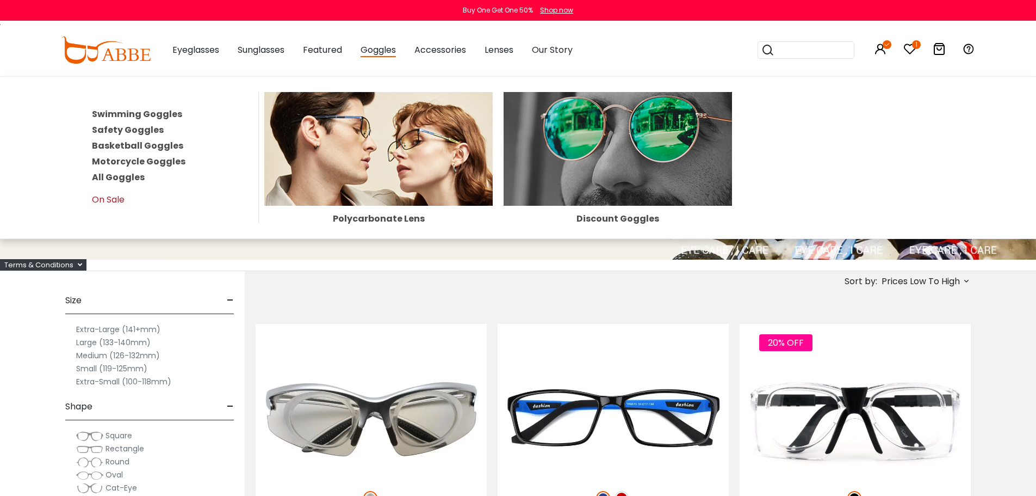
click at [108, 200] on link "On Sale" at bounding box center [108, 199] width 33 height 13
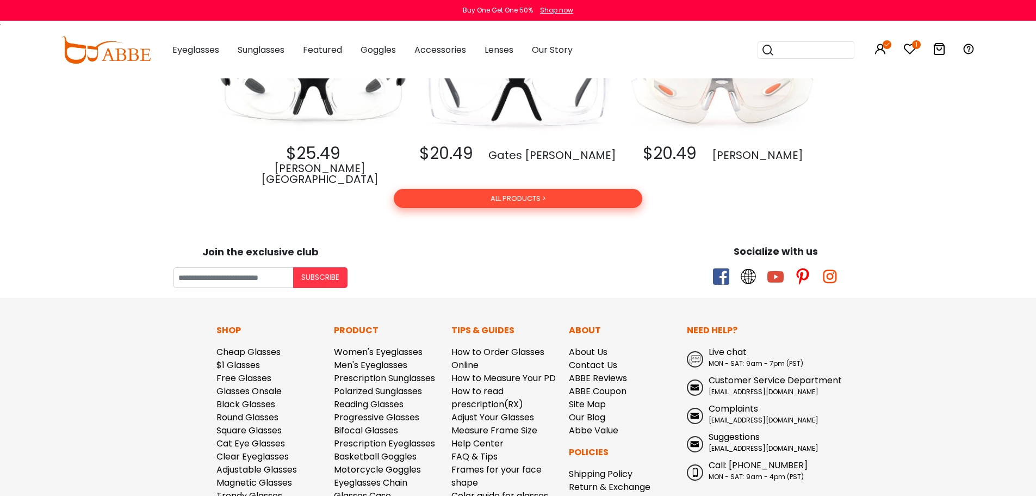
scroll to position [1741, 0]
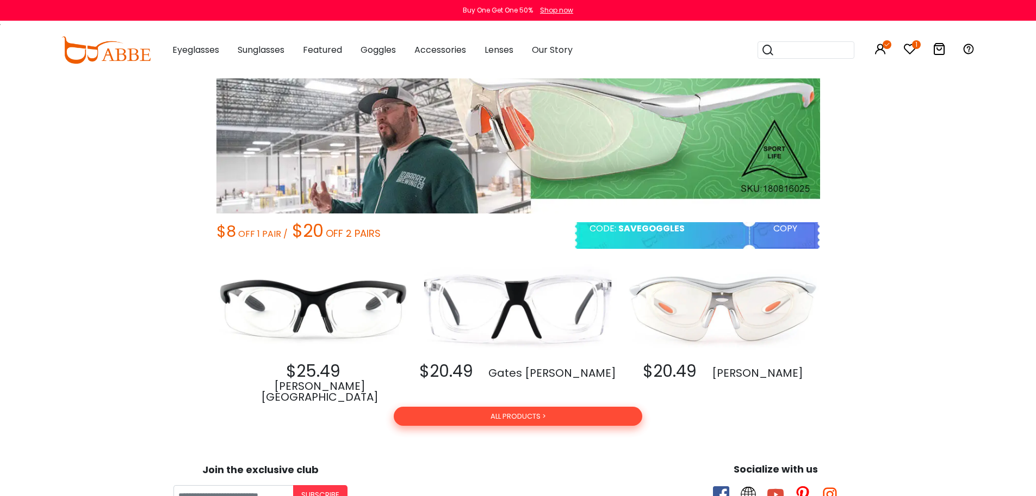
click at [539, 419] on button "ALL PRODUCTS >" at bounding box center [518, 415] width 248 height 19
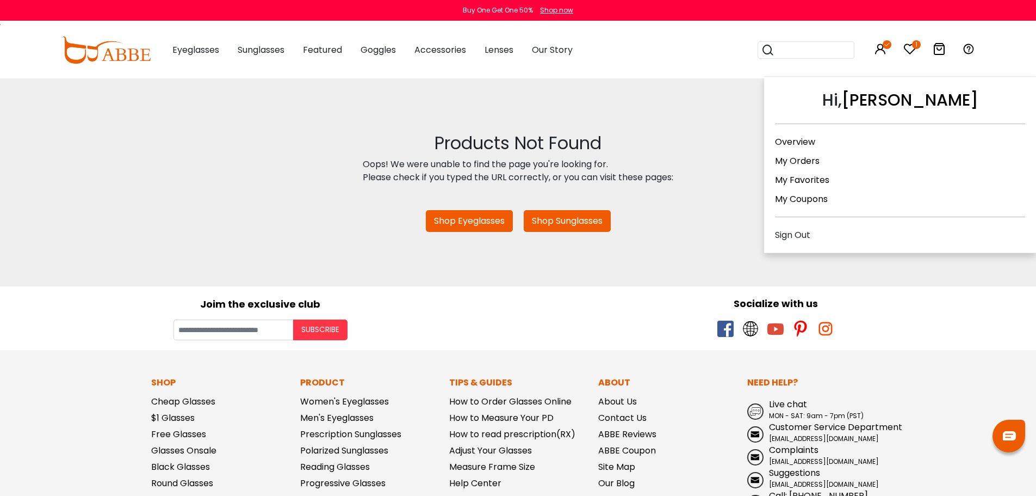
drag, startPoint x: 883, startPoint y: 51, endPoint x: 878, endPoint y: 67, distance: 17.2
click at [883, 51] on icon at bounding box center [880, 48] width 13 height 13
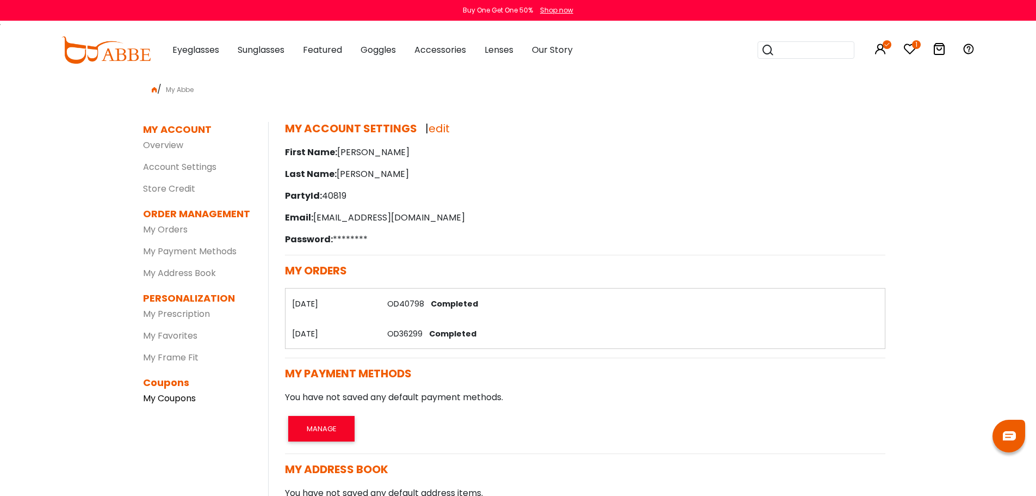
click at [163, 401] on link "My Coupons" at bounding box center [169, 398] width 53 height 13
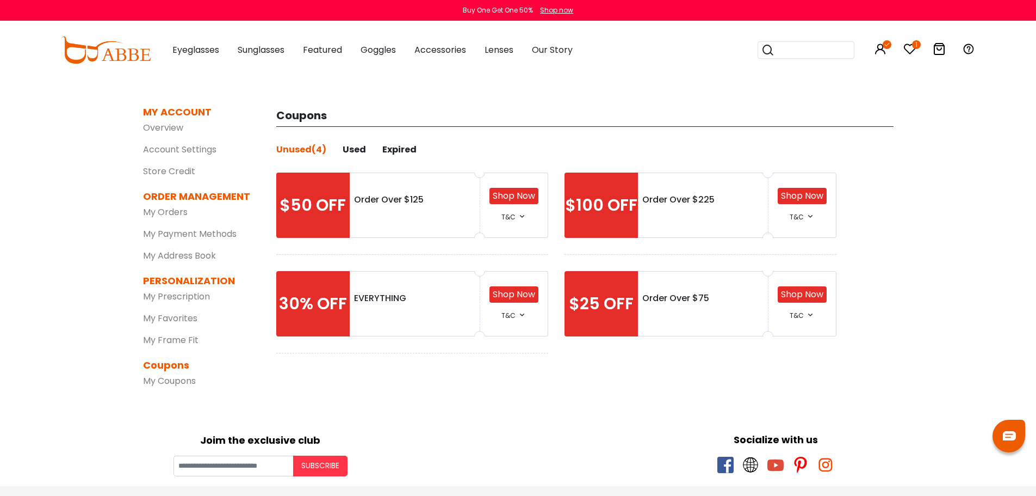
click at [507, 296] on link "Shop Now" at bounding box center [514, 294] width 42 height 13
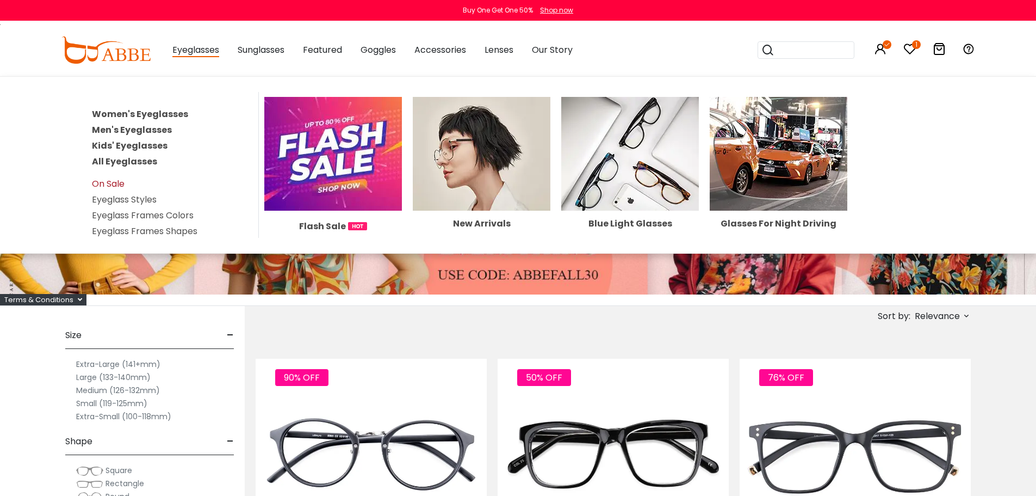
click at [116, 185] on link "On Sale" at bounding box center [108, 183] width 33 height 13
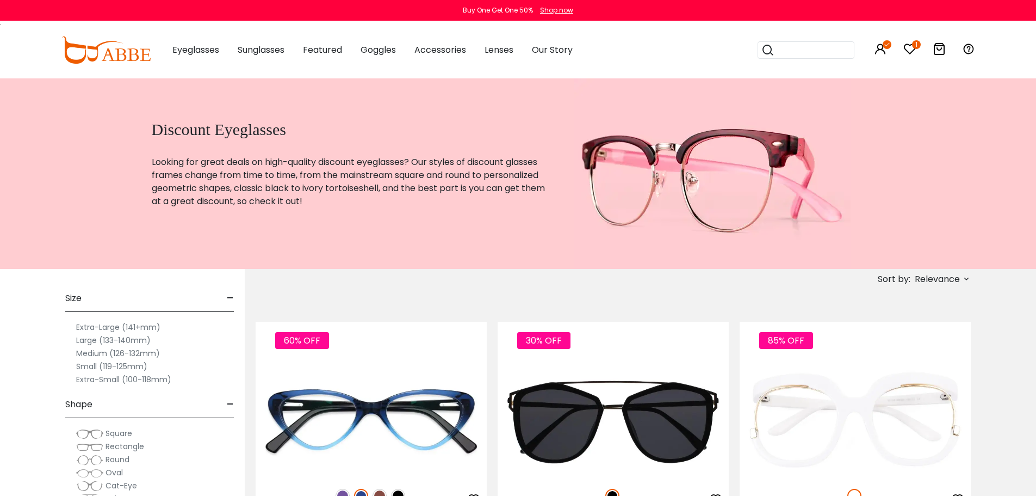
click at [923, 282] on span "Relevance" at bounding box center [937, 279] width 45 height 20
click at [923, 350] on label "Prices Low To High" at bounding box center [926, 349] width 78 height 13
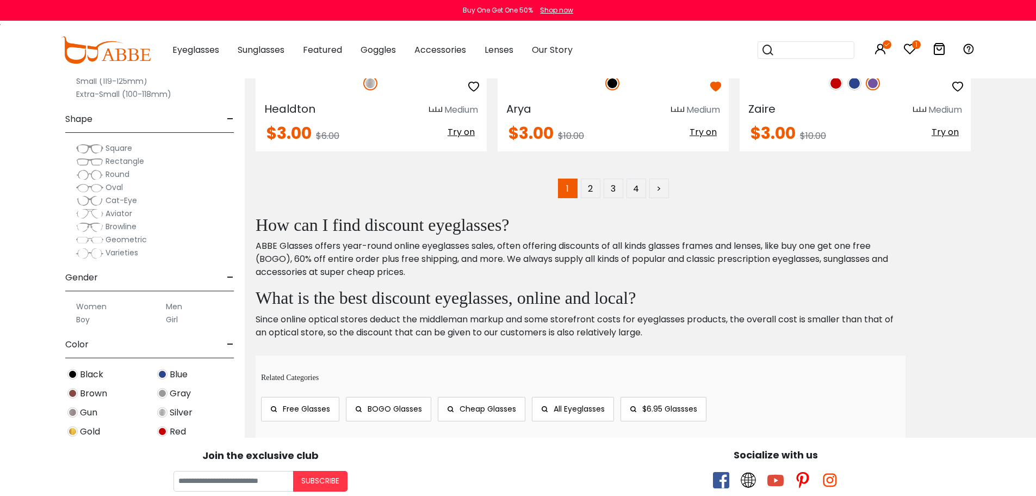
scroll to position [5440, 0]
